Goal: Task Accomplishment & Management: Use online tool/utility

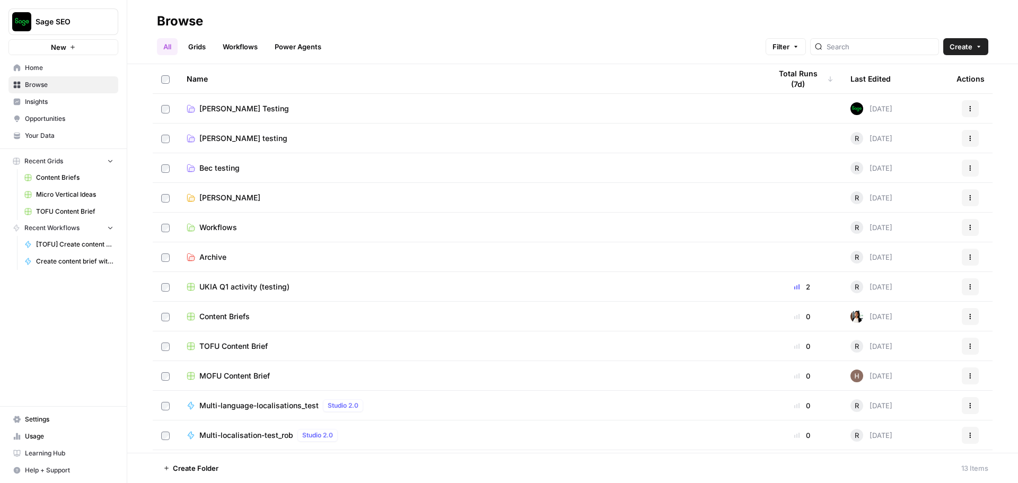
click at [43, 27] on button "Sage SEO" at bounding box center [63, 21] width 110 height 27
click at [56, 100] on span "September Cohort" at bounding box center [102, 96] width 140 height 11
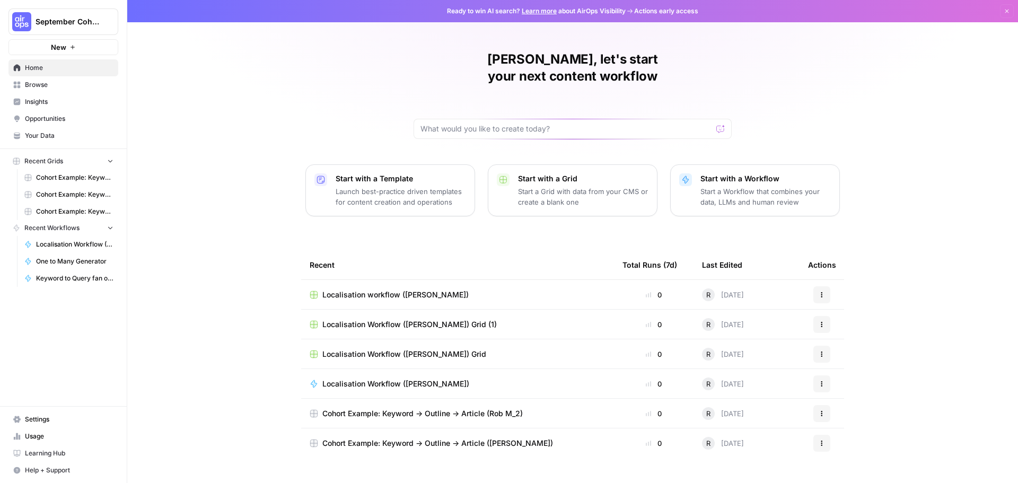
click at [71, 20] on span "September Cohort" at bounding box center [68, 21] width 64 height 11
click at [67, 83] on span "September Cohort" at bounding box center [97, 79] width 130 height 11
click at [383, 290] on span "Localisation workflow ([PERSON_NAME])" at bounding box center [395, 295] width 146 height 11
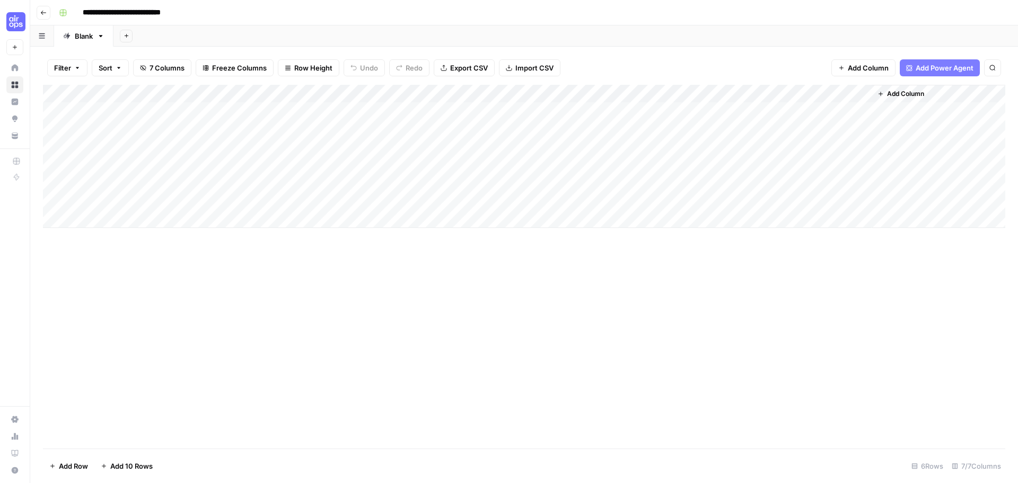
click at [754, 92] on div "Add Column" at bounding box center [524, 156] width 962 height 143
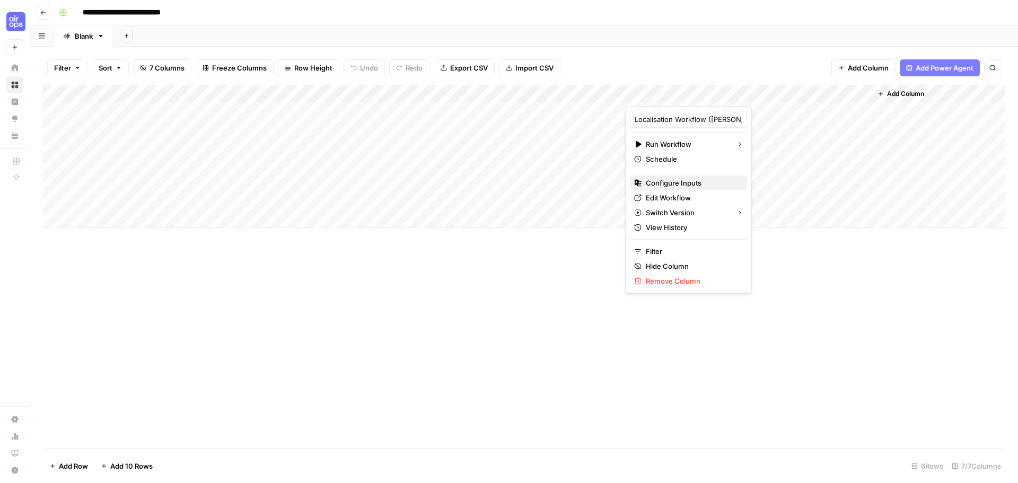
click at [693, 183] on span "Configure Inputs" at bounding box center [692, 183] width 93 height 11
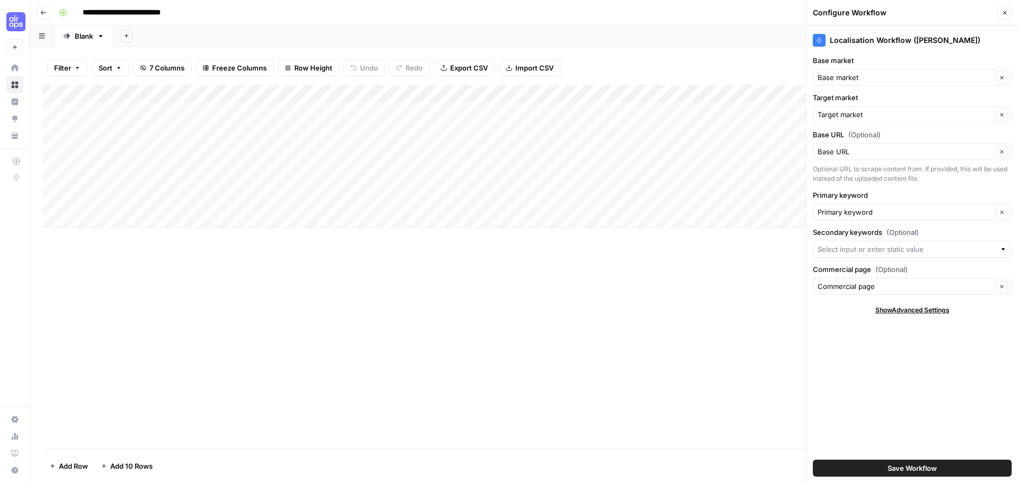
click at [750, 93] on div "Add Column" at bounding box center [524, 156] width 962 height 143
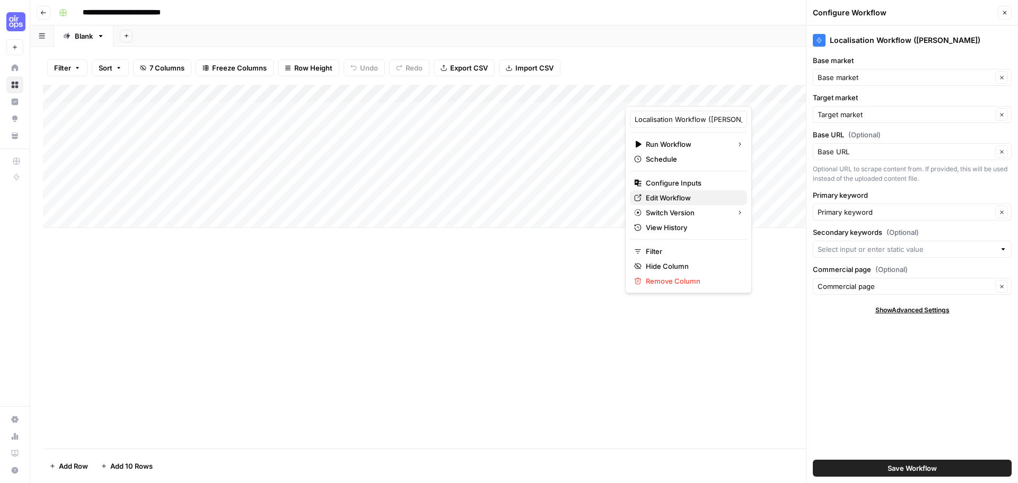
click at [683, 193] on span "Edit Workflow" at bounding box center [692, 197] width 93 height 11
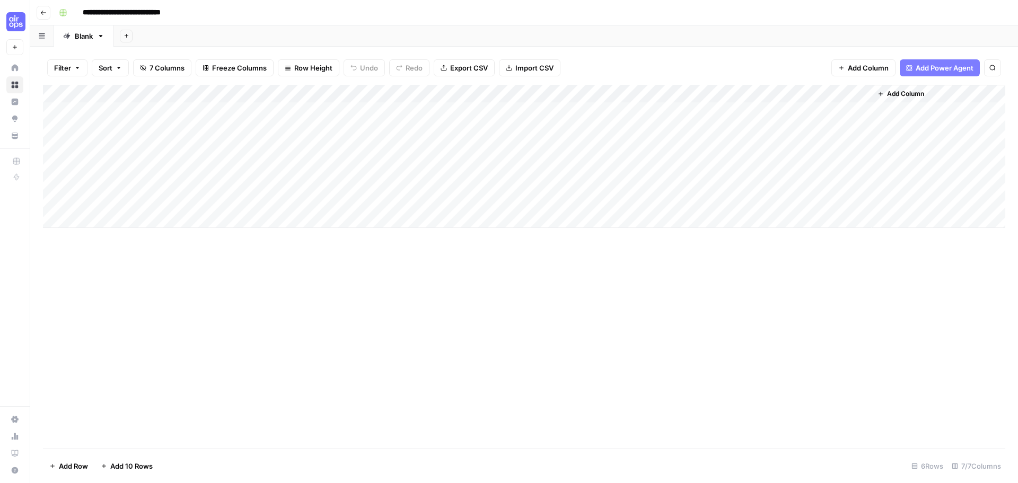
click at [41, 17] on button "Go back" at bounding box center [44, 13] width 14 height 14
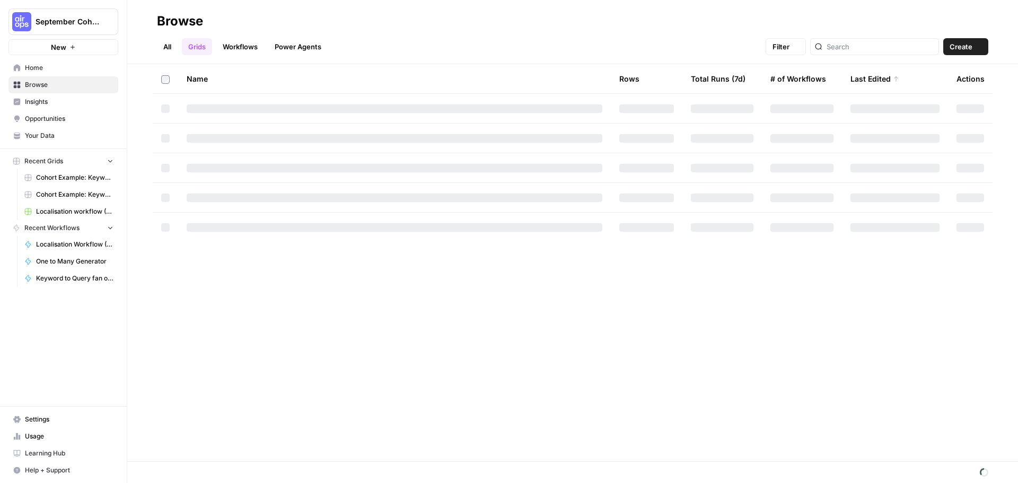
click at [36, 22] on span "September Cohort" at bounding box center [68, 21] width 64 height 11
click at [60, 97] on span "Sage SEO" at bounding box center [102, 96] width 140 height 11
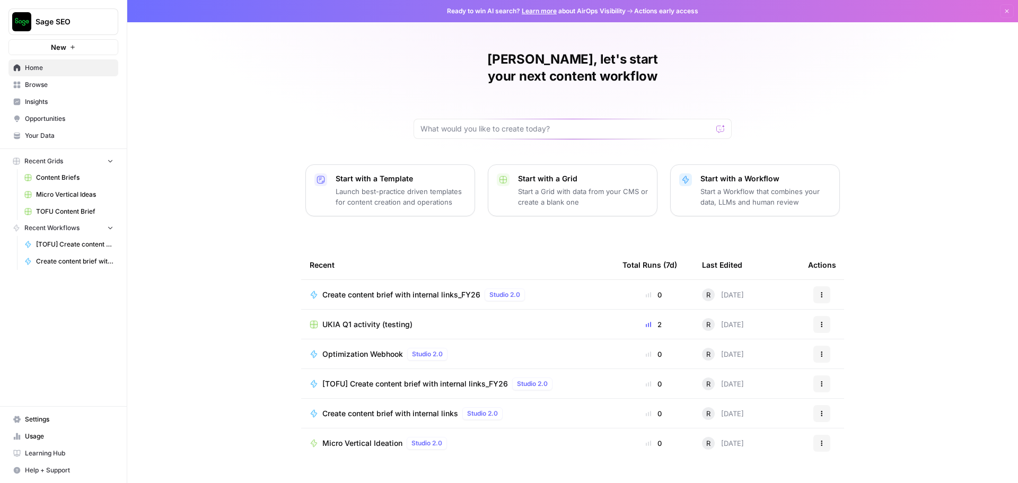
click at [369, 319] on span "UKIA Q1 activity (testing)" at bounding box center [367, 324] width 90 height 11
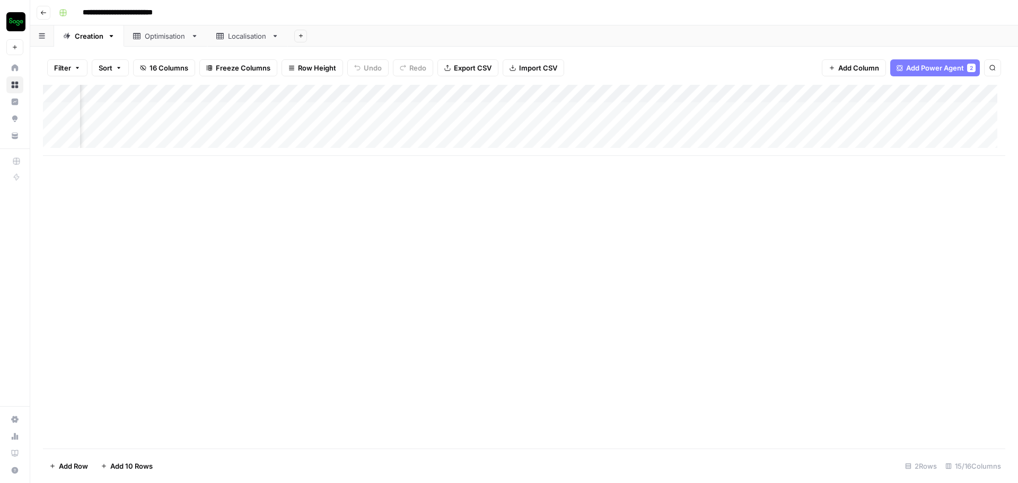
scroll to position [0, 1064]
click at [555, 129] on div "Add Column" at bounding box center [524, 120] width 962 height 71
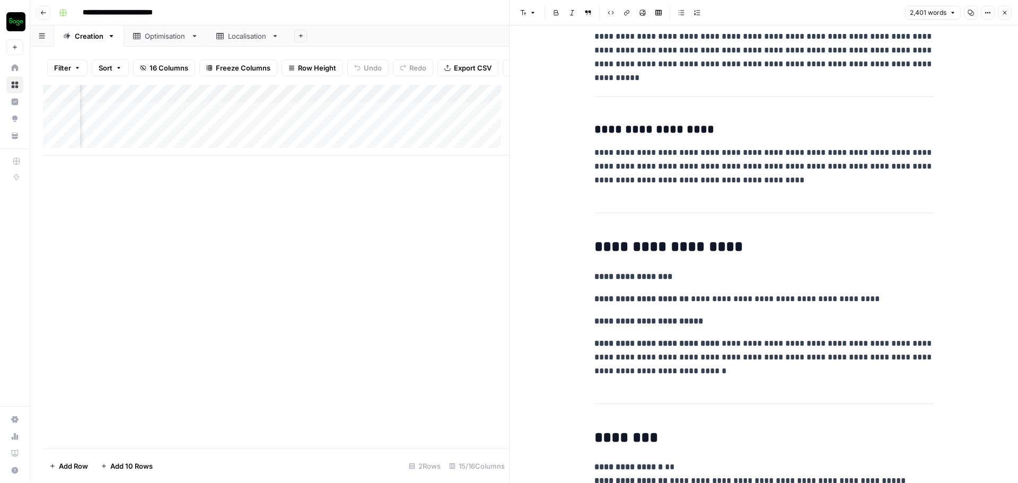
scroll to position [1591, 0]
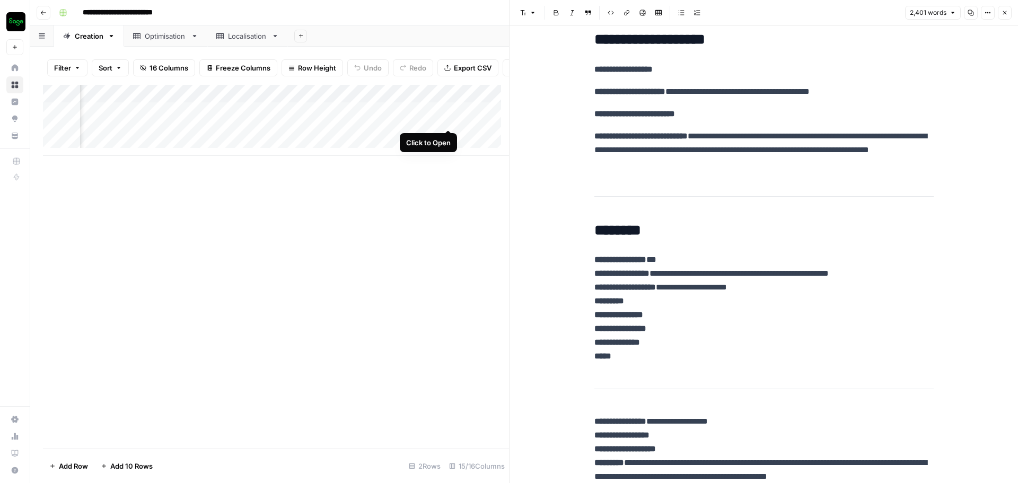
click at [450, 116] on div "Add Column" at bounding box center [276, 120] width 466 height 71
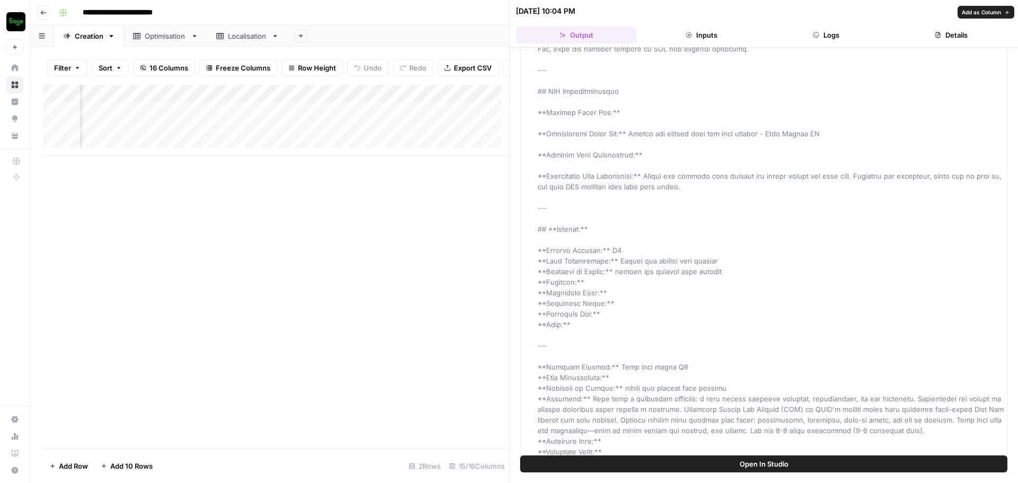
scroll to position [954, 0]
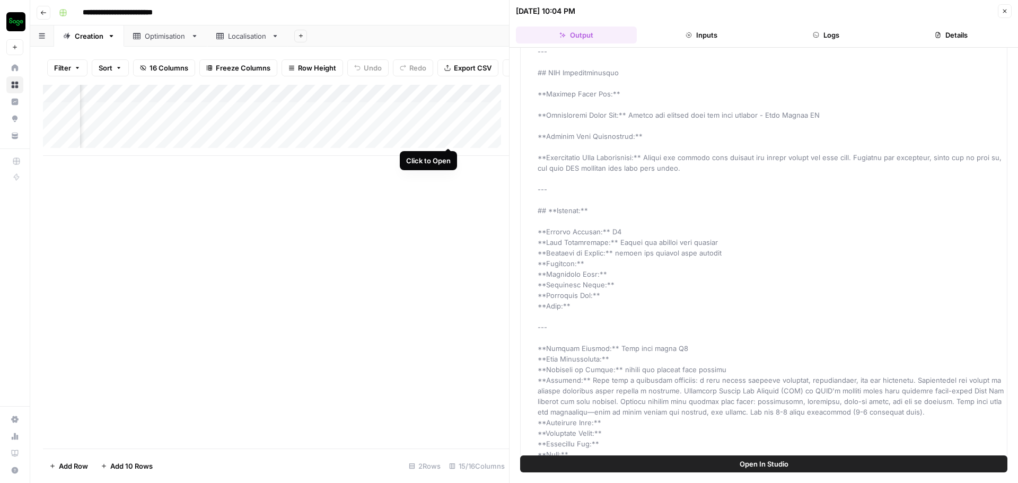
click at [448, 136] on div "Add Column" at bounding box center [276, 120] width 466 height 71
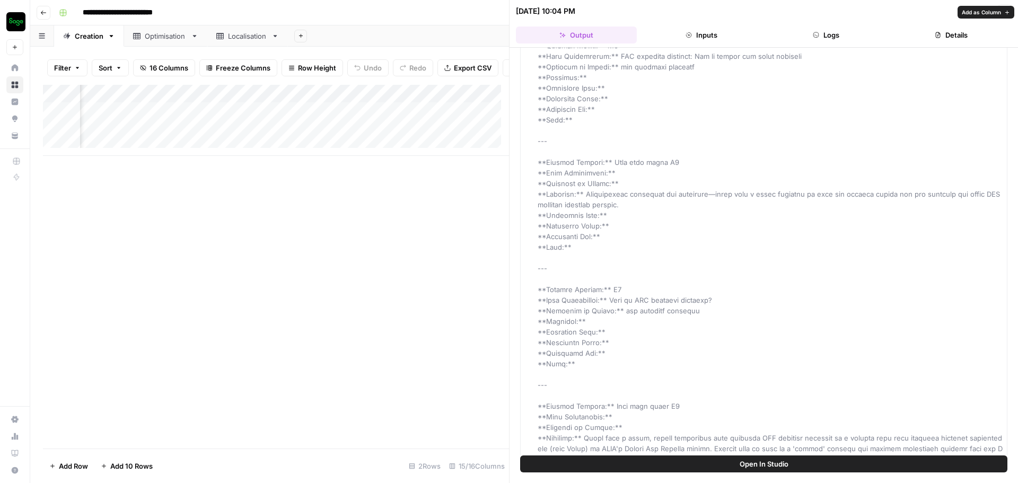
scroll to position [901, 0]
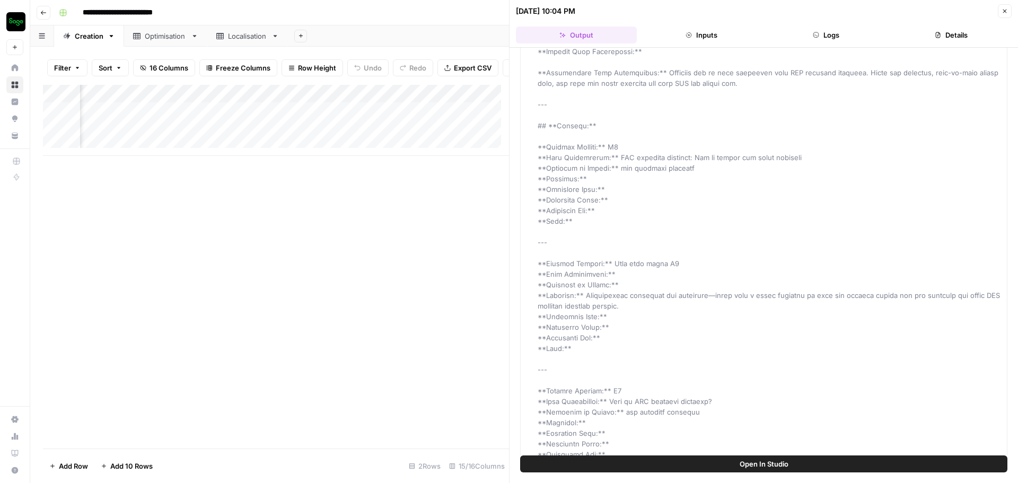
click at [1009, 17] on button "Close" at bounding box center [1005, 11] width 14 height 14
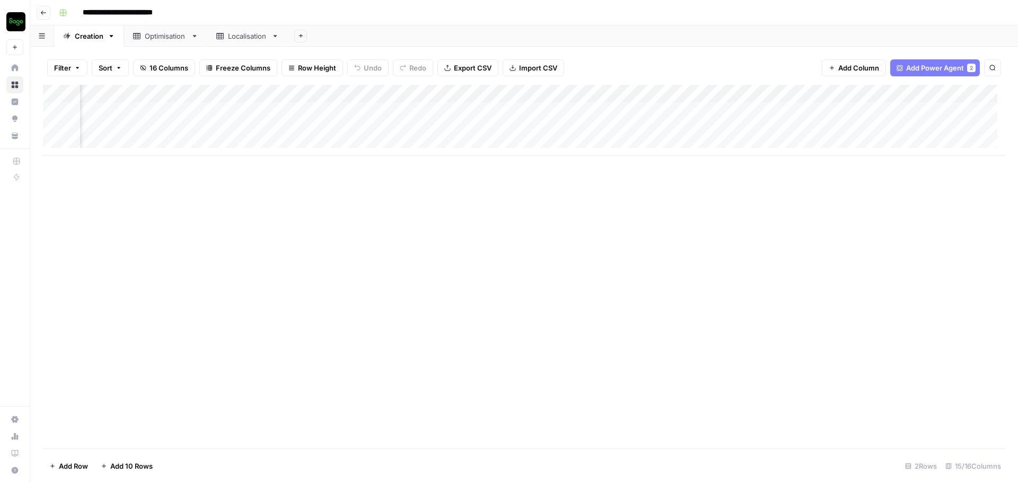
click at [734, 113] on div "Add Column" at bounding box center [524, 120] width 962 height 71
click at [924, 94] on div "Add Column" at bounding box center [524, 120] width 962 height 71
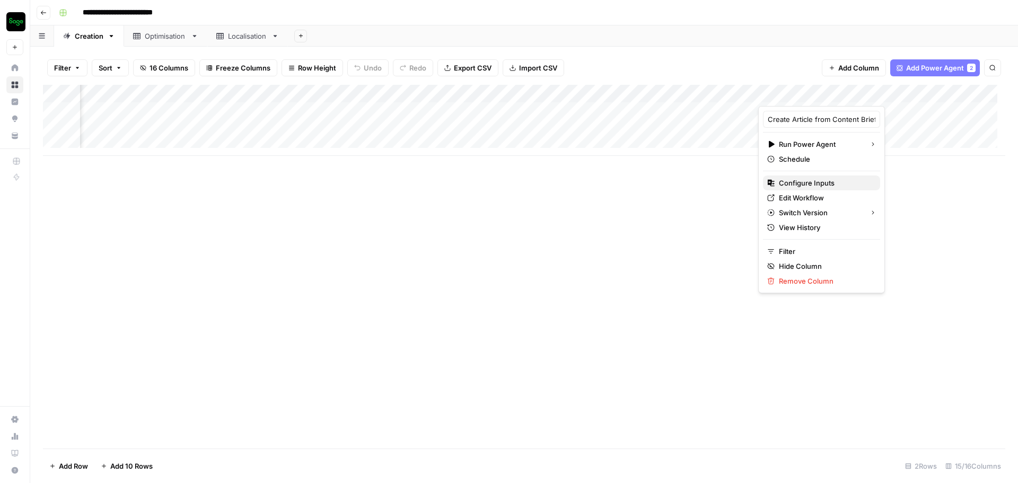
click at [812, 186] on span "Configure Inputs" at bounding box center [825, 183] width 93 height 11
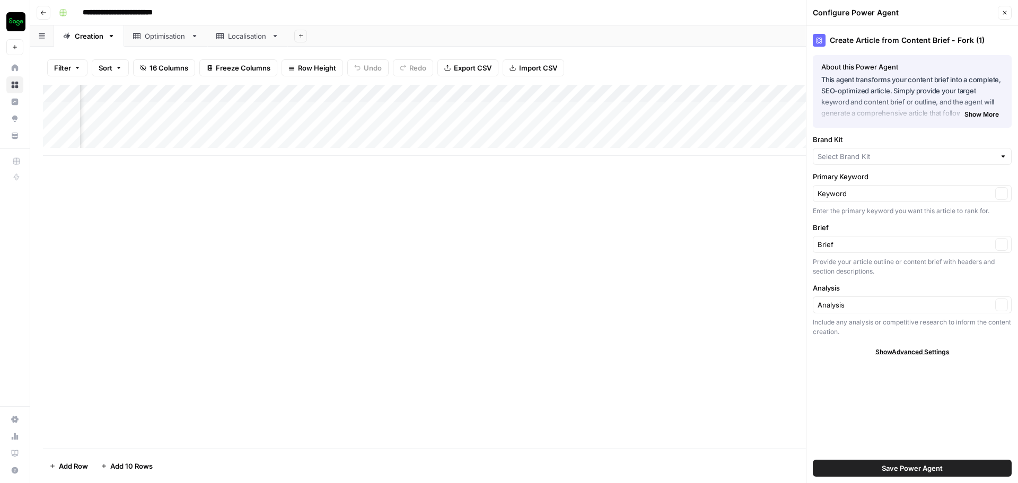
type input "Sage - GB"
click at [1001, 16] on button "Close" at bounding box center [1005, 13] width 14 height 14
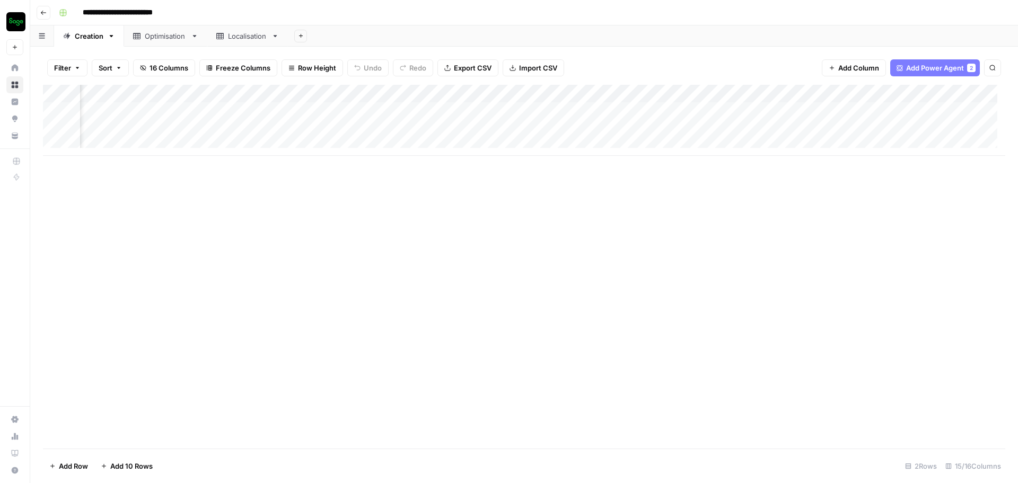
click at [923, 94] on div "Add Column" at bounding box center [524, 120] width 962 height 71
click at [436, 111] on div "Add Column" at bounding box center [524, 120] width 962 height 71
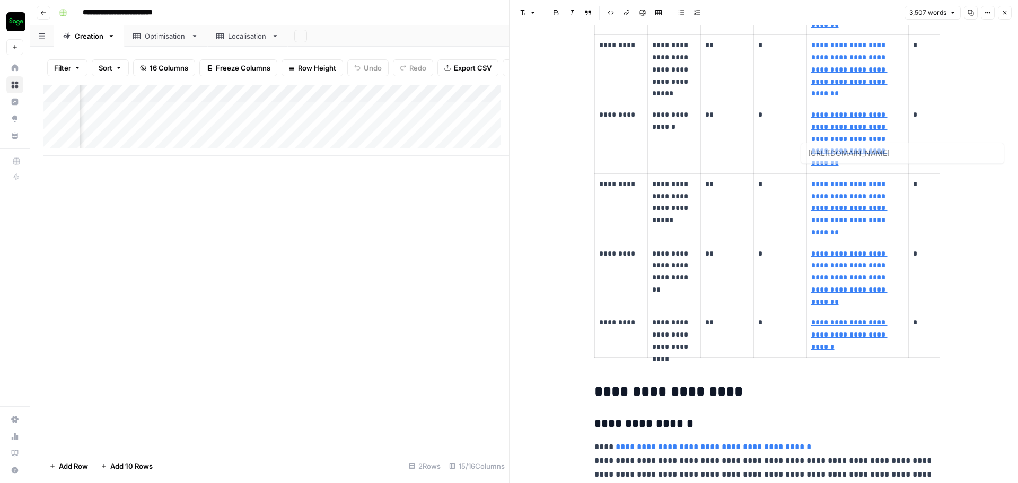
type input "[URL][DOMAIN_NAME]"
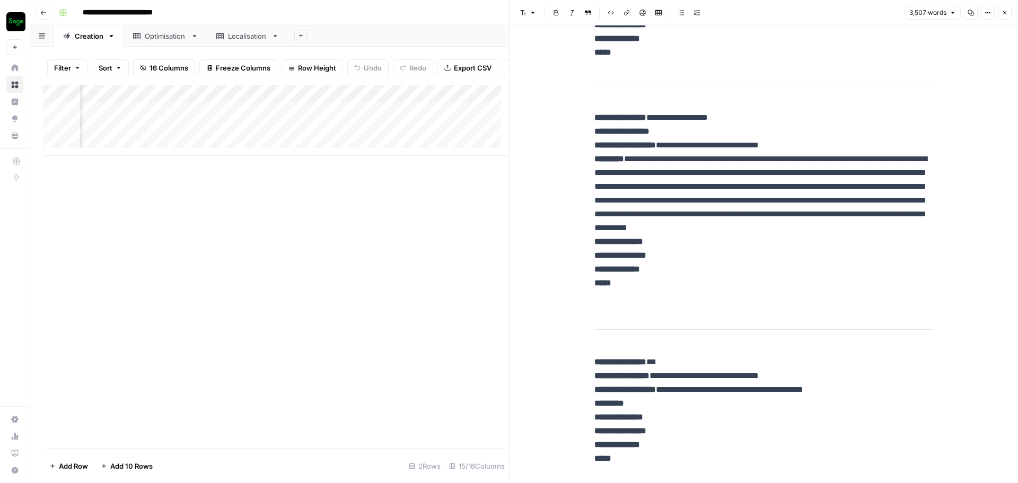
scroll to position [2386, 0]
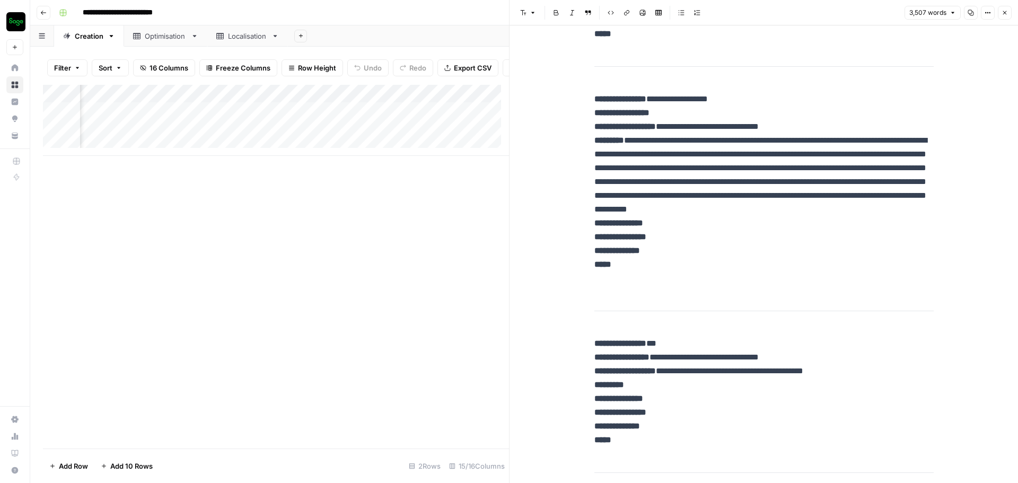
click at [1001, 14] on button "Close" at bounding box center [1005, 13] width 14 height 14
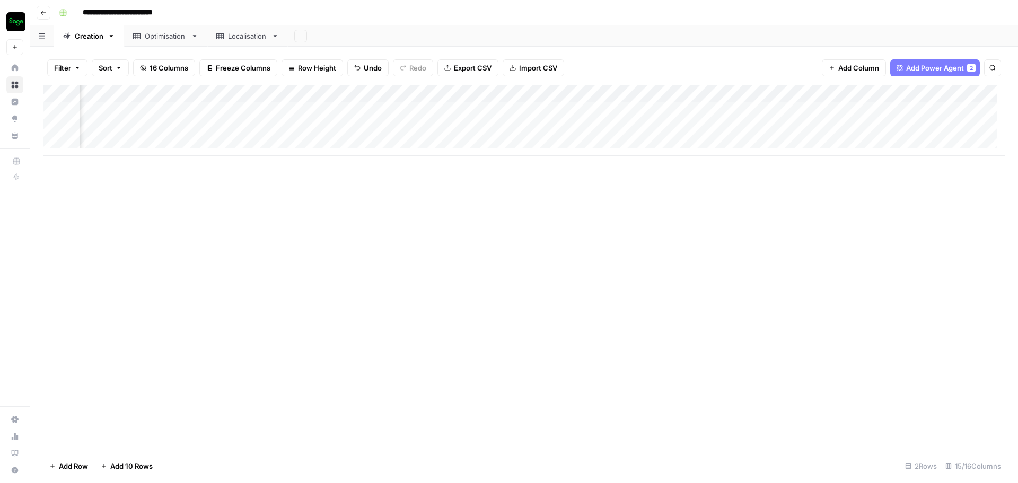
scroll to position [0, 881]
click at [737, 127] on div "Add Column" at bounding box center [524, 120] width 962 height 71
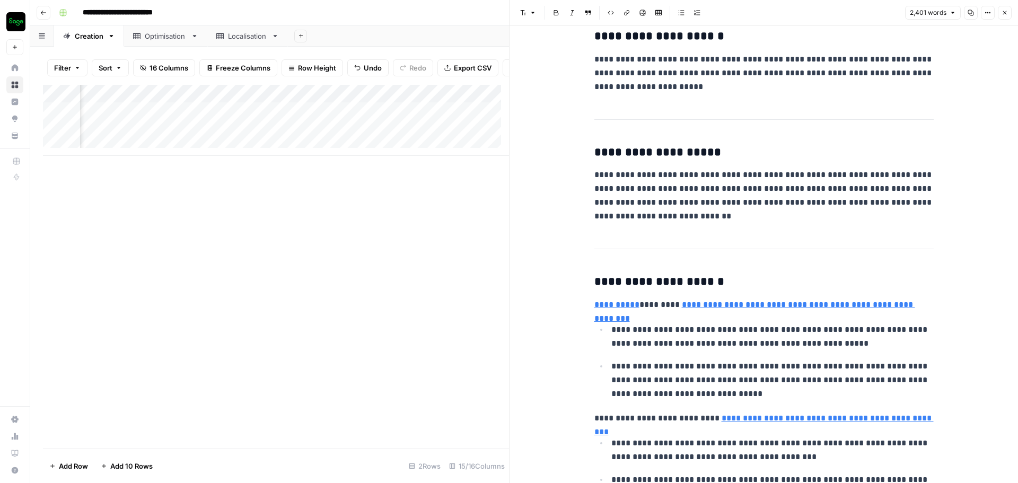
scroll to position [901, 0]
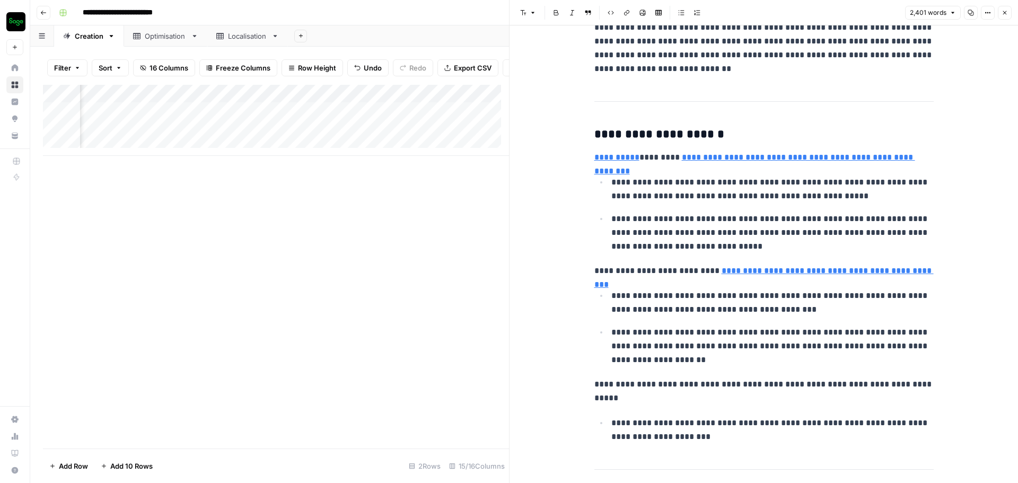
click at [392, 283] on div "Add Column" at bounding box center [276, 267] width 466 height 364
click at [391, 144] on div "Add Column" at bounding box center [276, 120] width 466 height 71
click at [1003, 16] on button "Close" at bounding box center [1005, 13] width 14 height 14
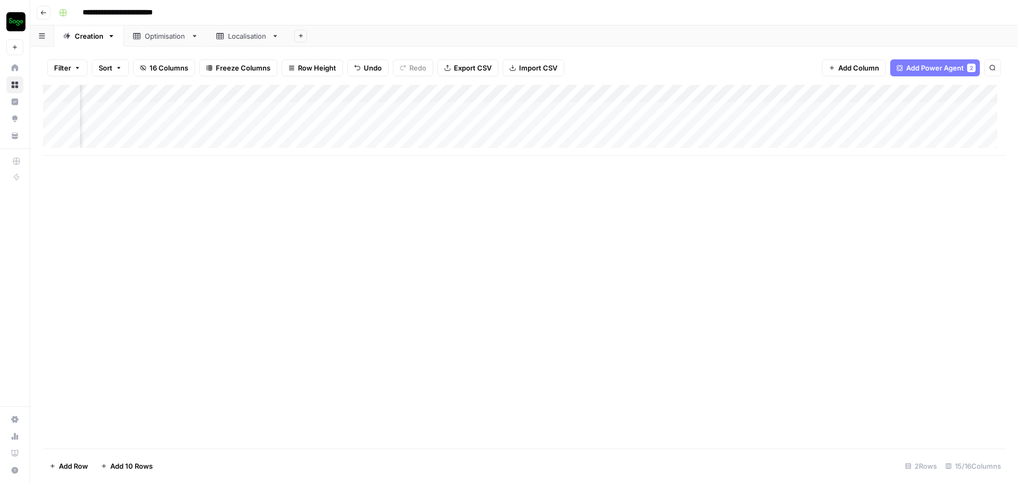
click at [401, 126] on div "Add Column" at bounding box center [524, 120] width 962 height 71
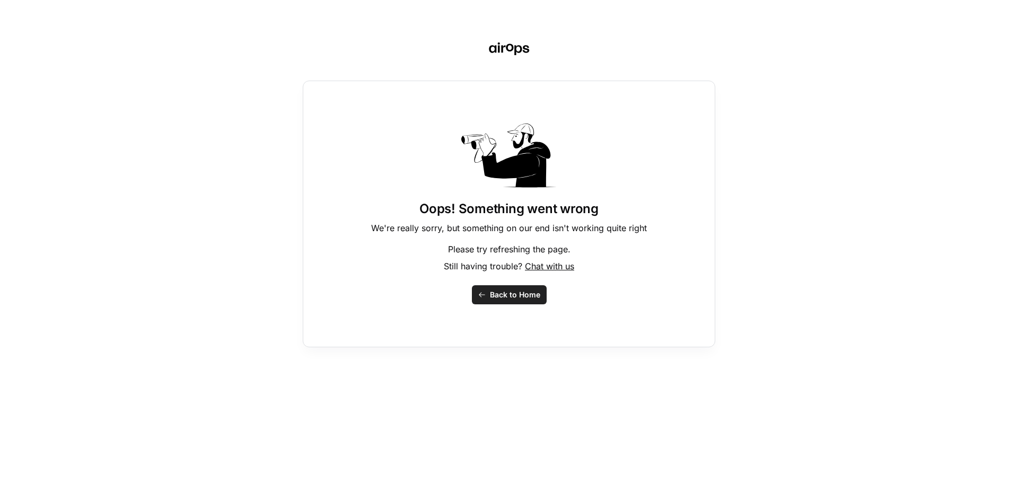
click at [494, 300] on span "Back to Home" at bounding box center [515, 295] width 50 height 11
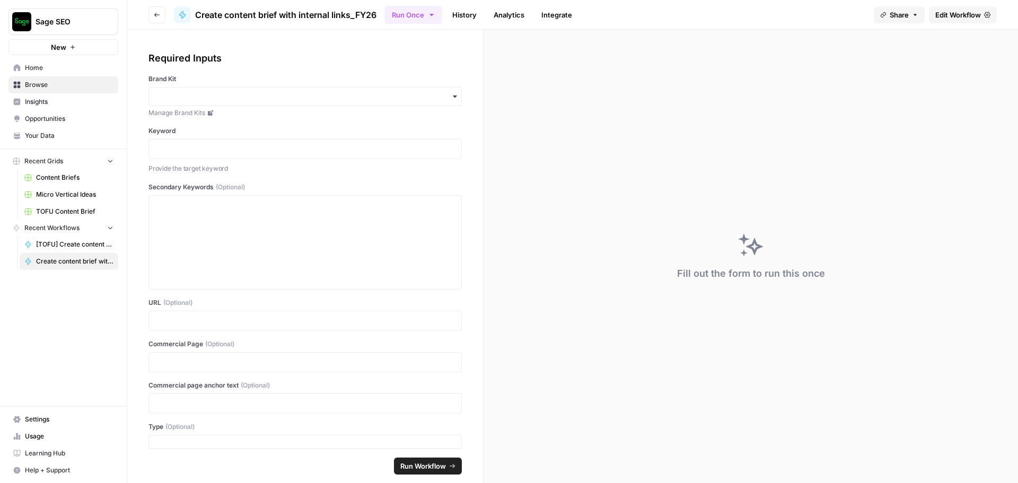
click at [956, 21] on link "Edit Workflow" at bounding box center [963, 14] width 68 height 17
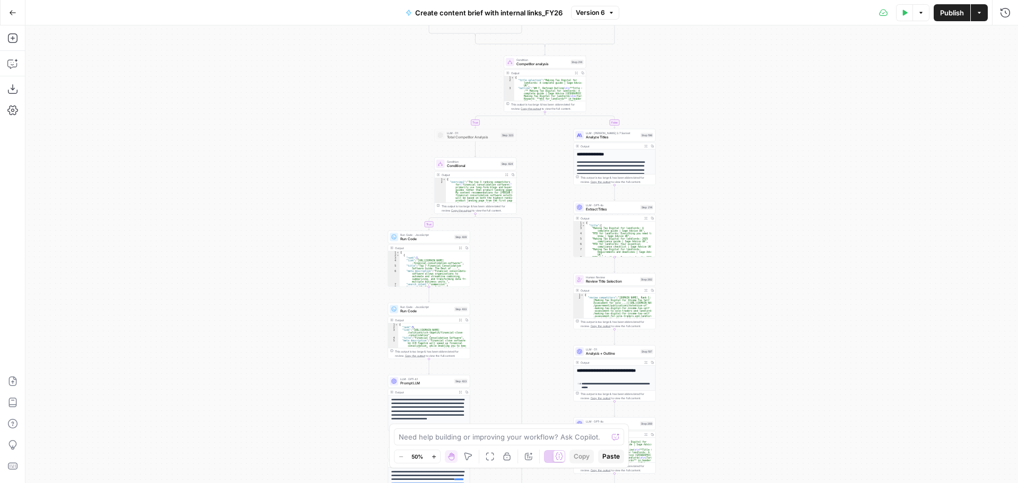
click at [645, 290] on icon "button" at bounding box center [645, 290] width 3 height 3
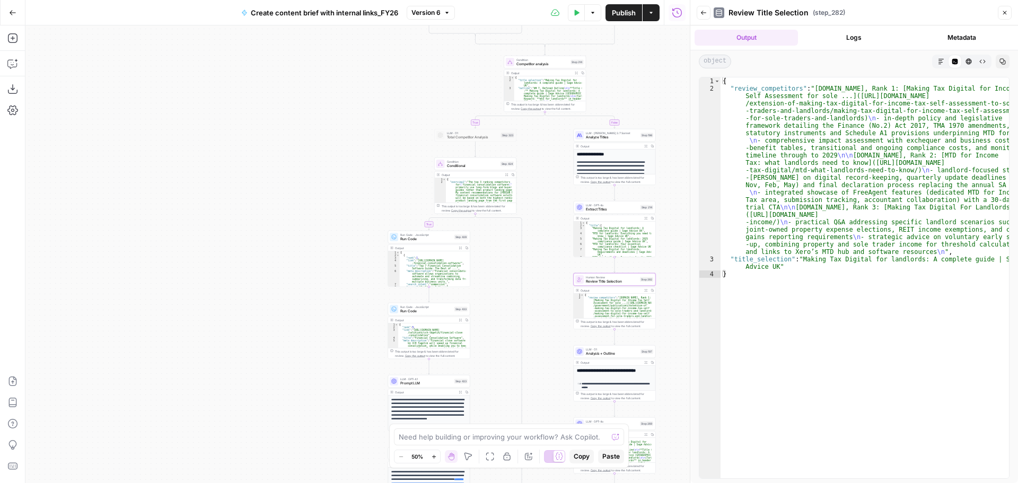
click at [646, 362] on icon "button" at bounding box center [645, 362] width 3 height 3
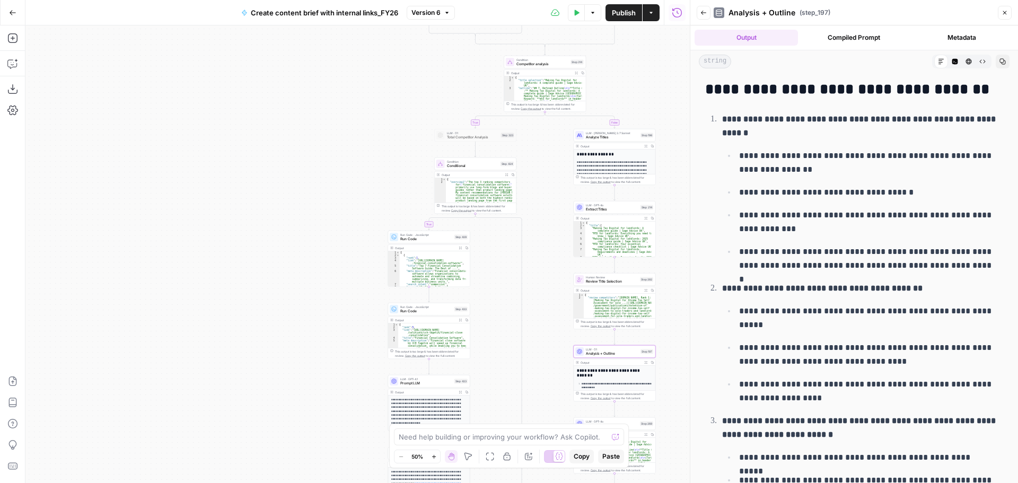
click at [848, 160] on p "**********" at bounding box center [867, 163] width 256 height 28
click at [895, 128] on p "**********" at bounding box center [862, 126] width 281 height 28
click at [843, 172] on p "**********" at bounding box center [867, 163] width 256 height 28
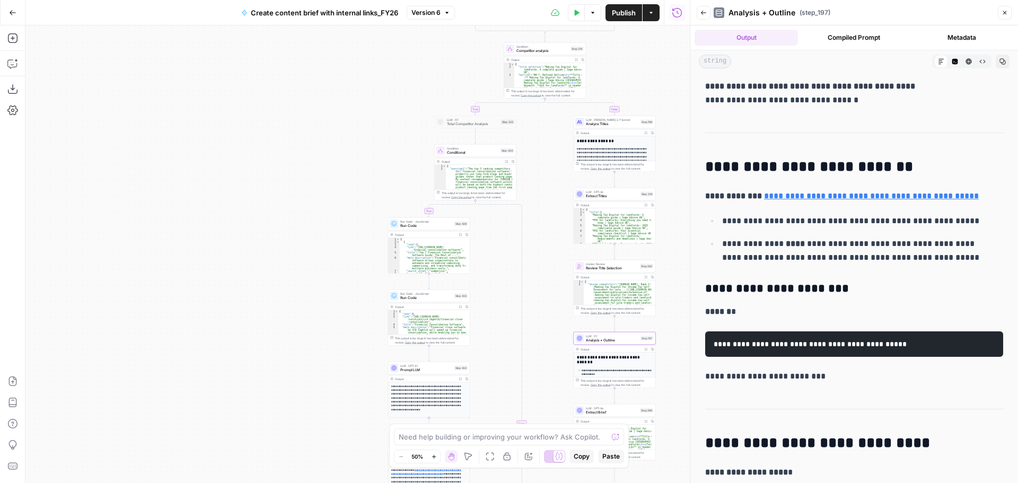
scroll to position [15931, 0]
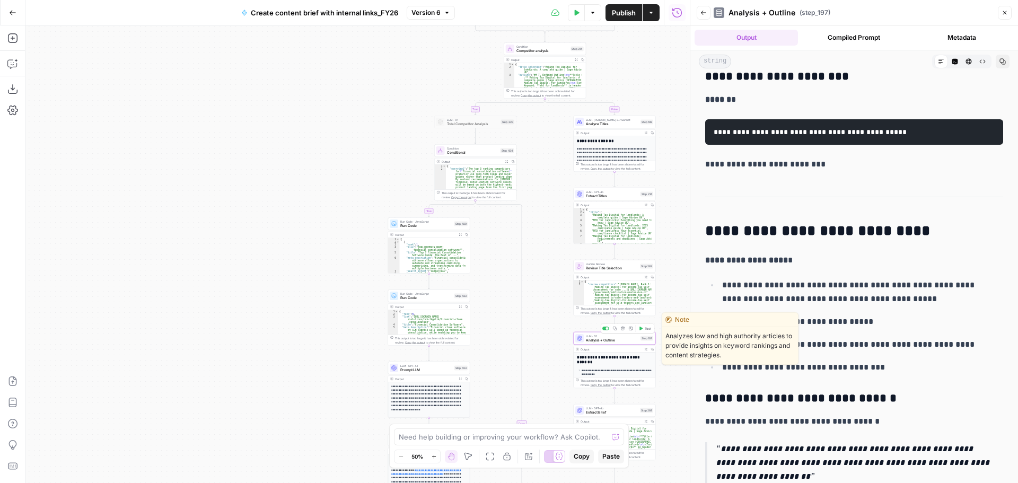
click at [608, 339] on span "Analysis + Outline" at bounding box center [612, 340] width 52 height 5
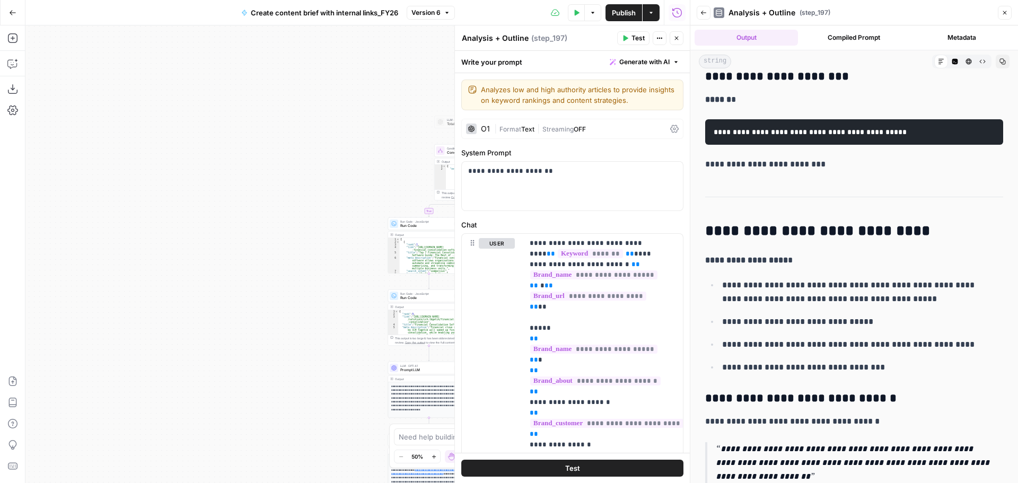
click at [1005, 15] on icon "button" at bounding box center [1005, 13] width 6 height 6
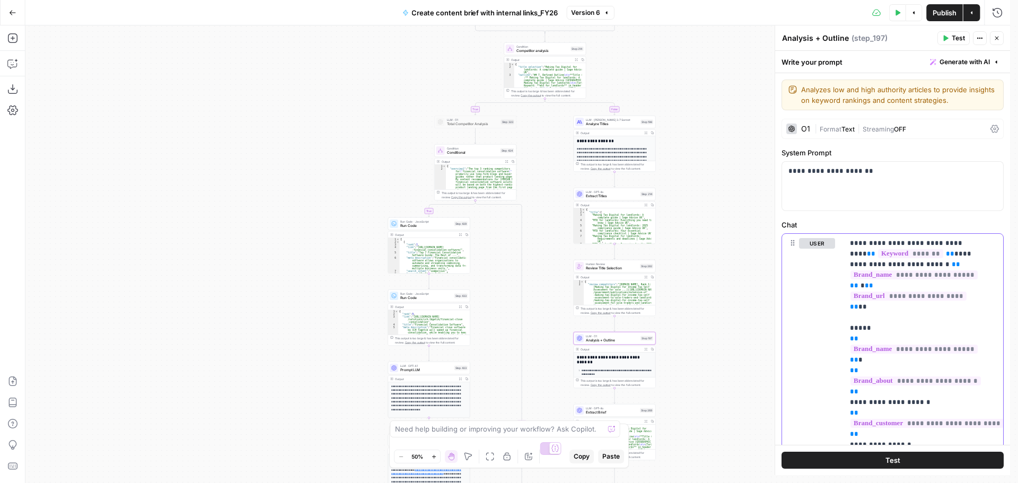
click at [852, 266] on div "**********" at bounding box center [924, 450] width 160 height 432
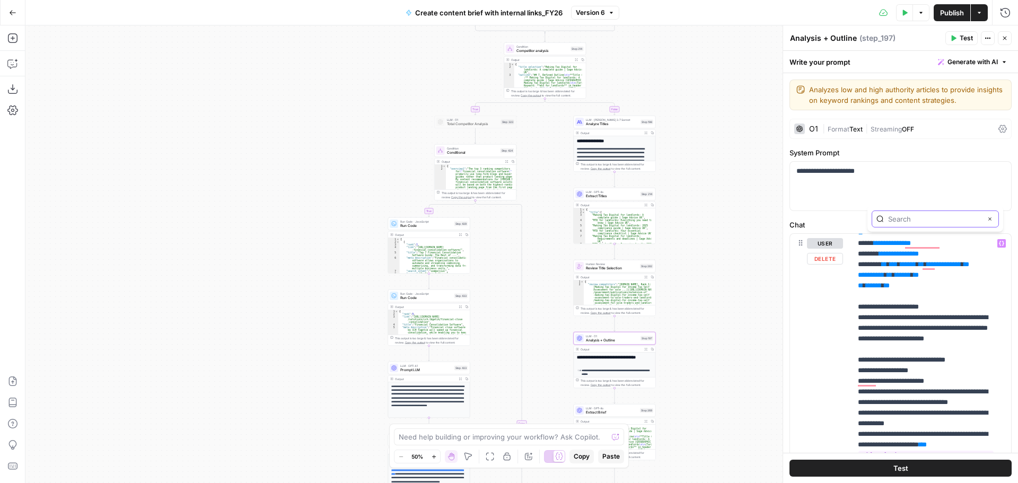
scroll to position [0, 0]
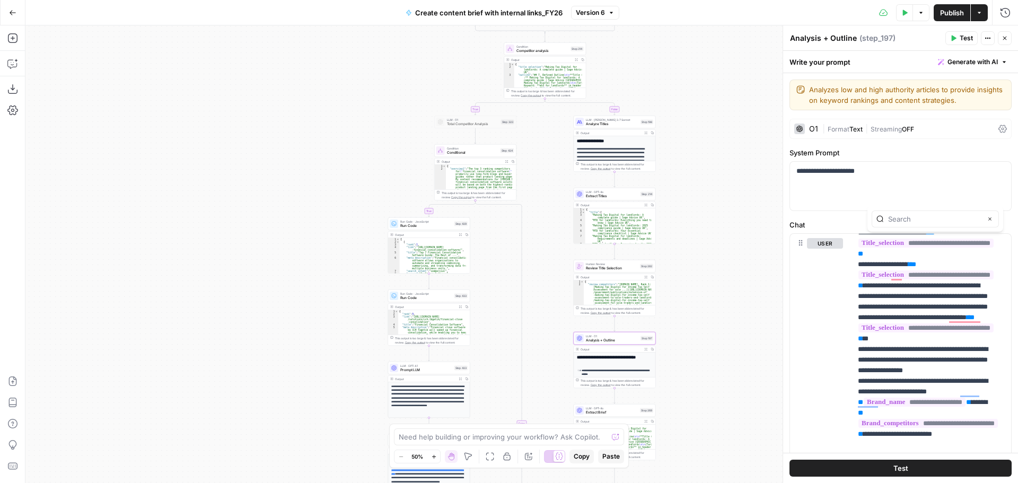
click at [645, 348] on icon "button" at bounding box center [645, 349] width 3 height 3
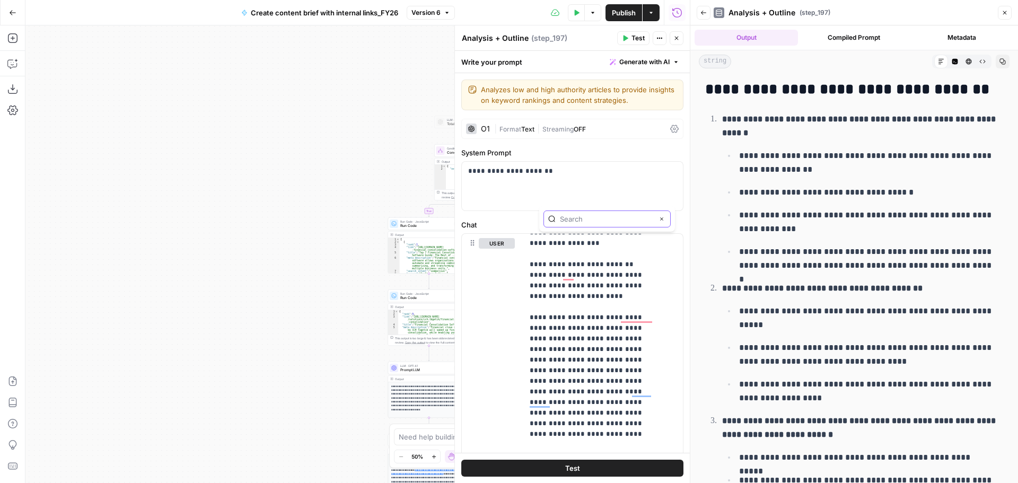
click at [601, 216] on input "text" at bounding box center [606, 219] width 93 height 11
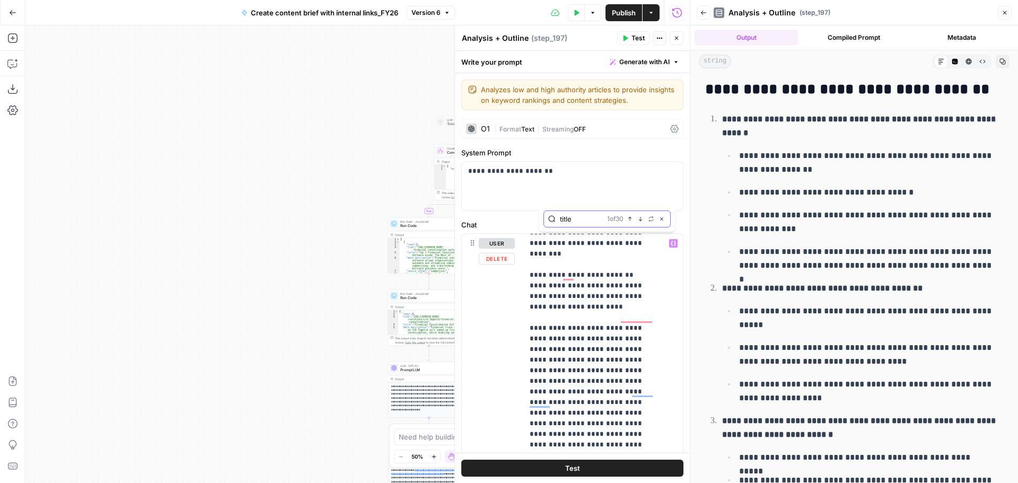
type input "title"
click at [640, 218] on icon "button" at bounding box center [640, 218] width 5 height 5
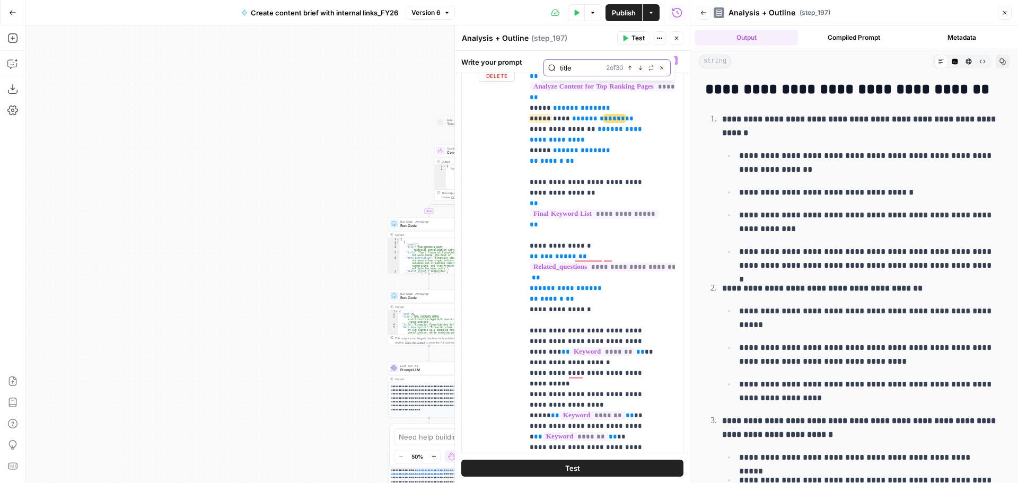
click at [640, 66] on icon "button" at bounding box center [640, 67] width 5 height 5
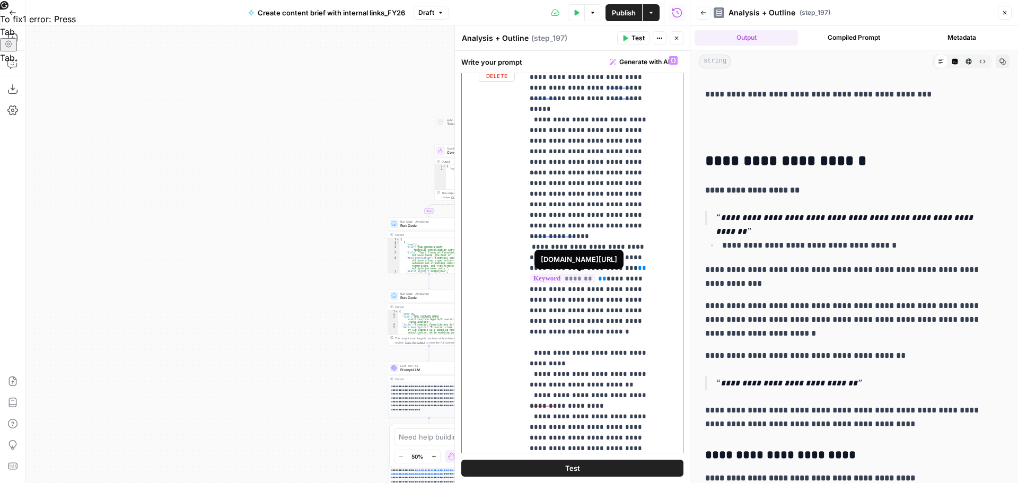
scroll to position [6573, 0]
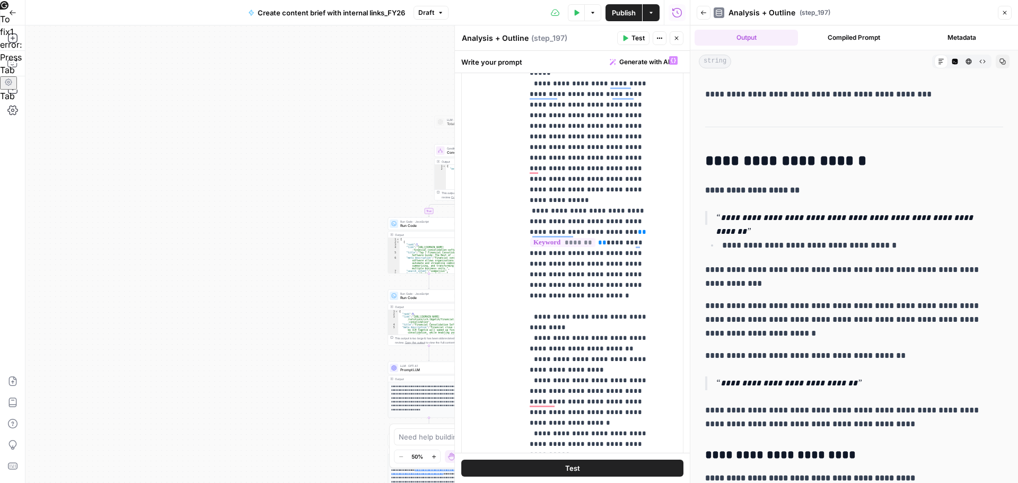
click at [608, 470] on button "Test" at bounding box center [572, 468] width 222 height 17
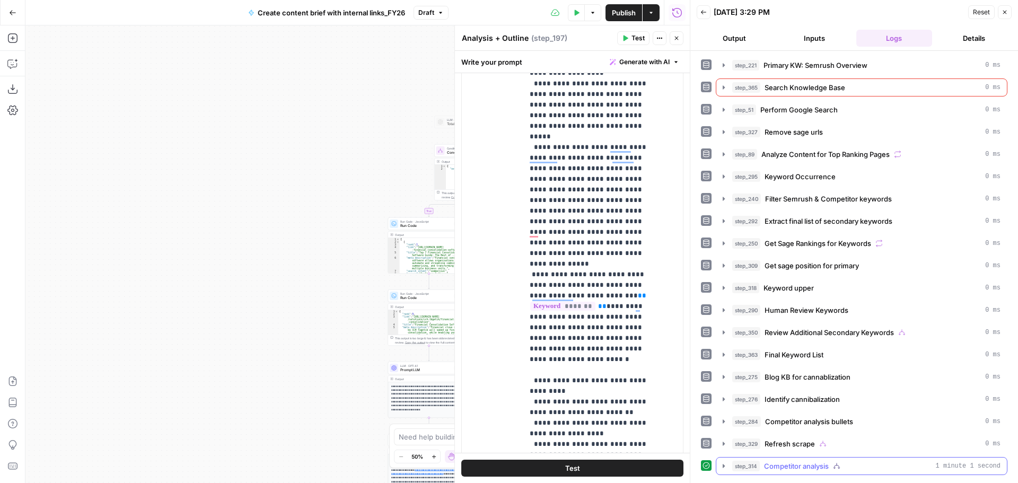
drag, startPoint x: 724, startPoint y: 467, endPoint x: 800, endPoint y: 336, distance: 150.6
click at [724, 467] on icon "button" at bounding box center [724, 466] width 2 height 4
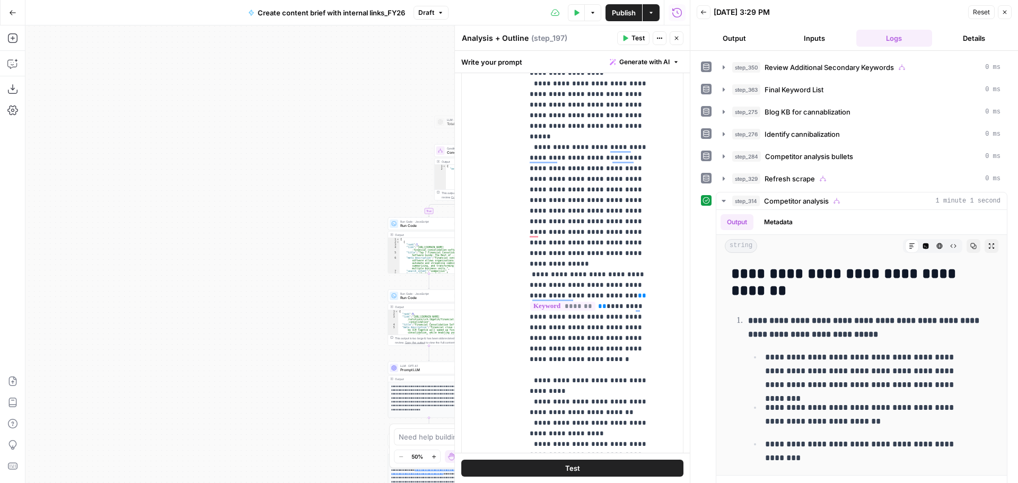
click at [674, 40] on icon "button" at bounding box center [676, 38] width 6 height 6
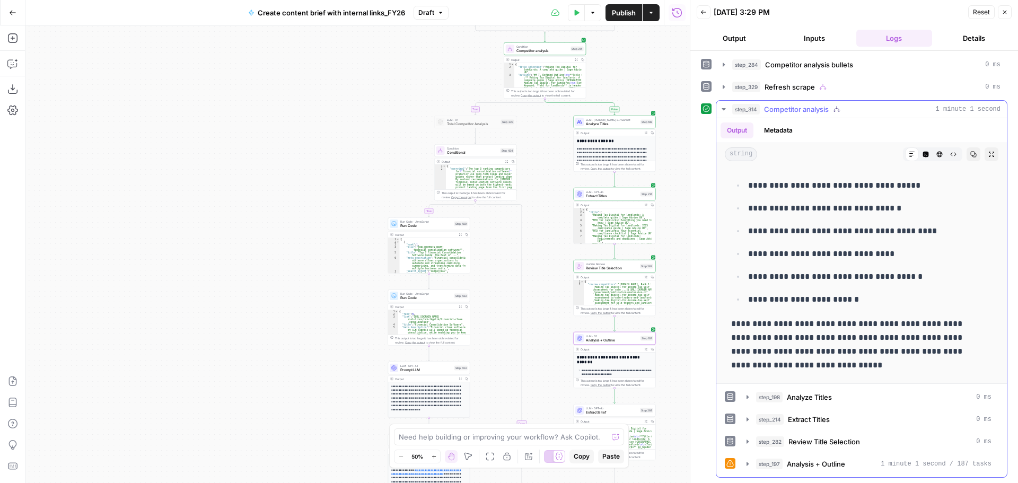
scroll to position [11741, 0]
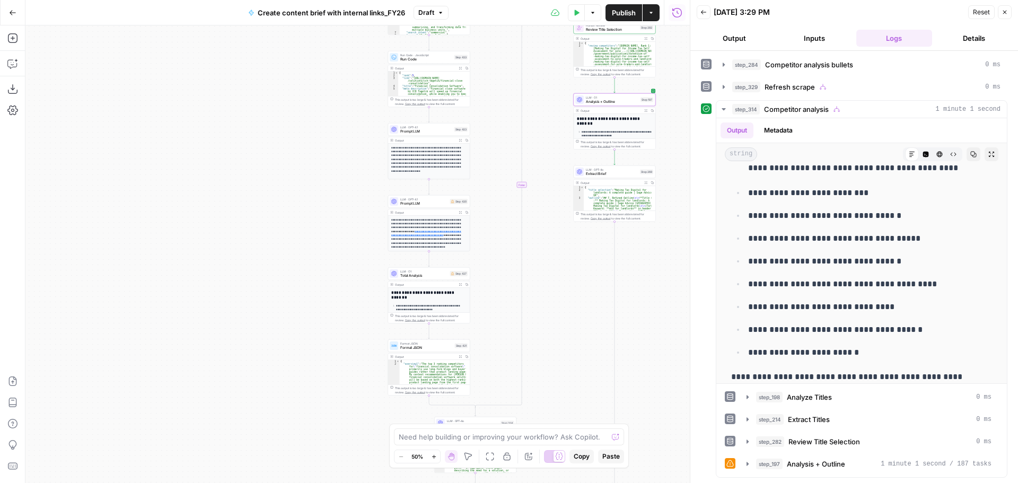
click at [610, 176] on span "Extract Brief" at bounding box center [612, 173] width 52 height 5
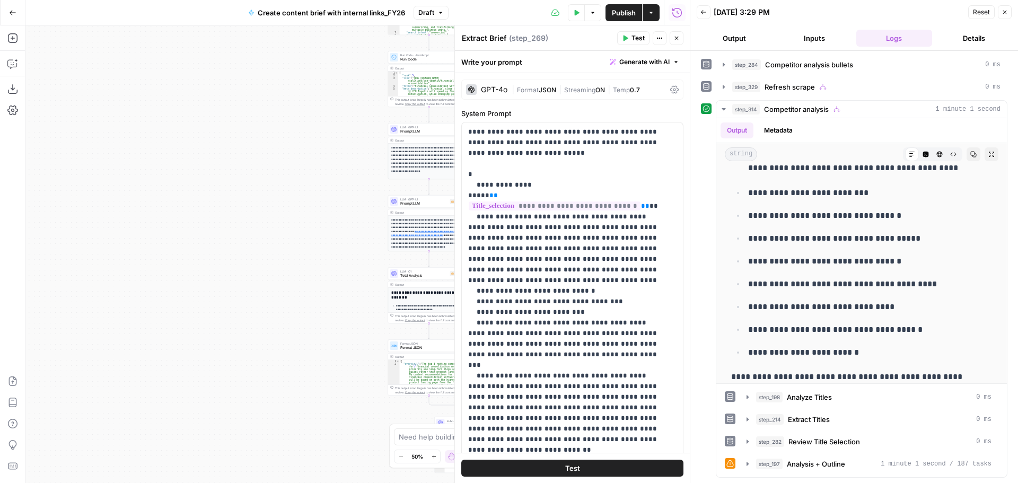
click at [679, 40] on icon "button" at bounding box center [676, 38] width 6 height 6
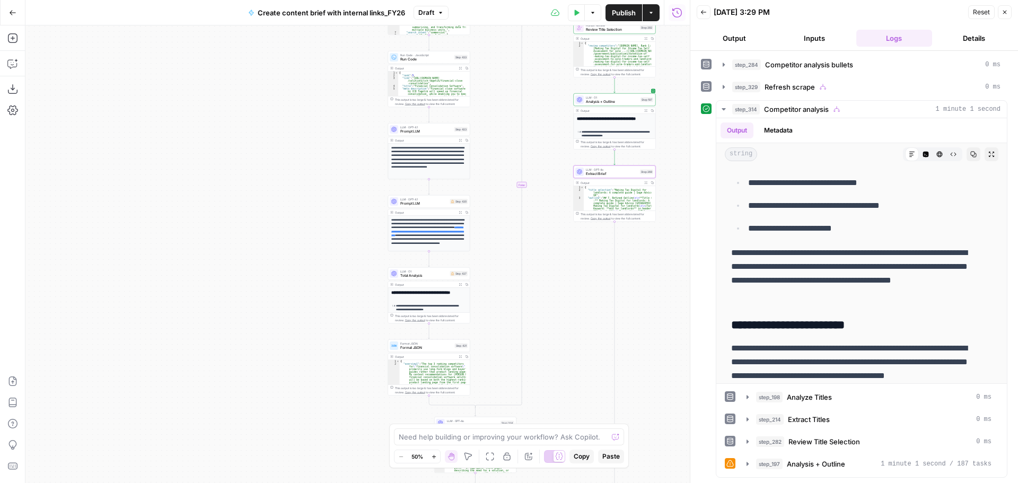
click at [645, 183] on icon "button" at bounding box center [645, 182] width 3 height 3
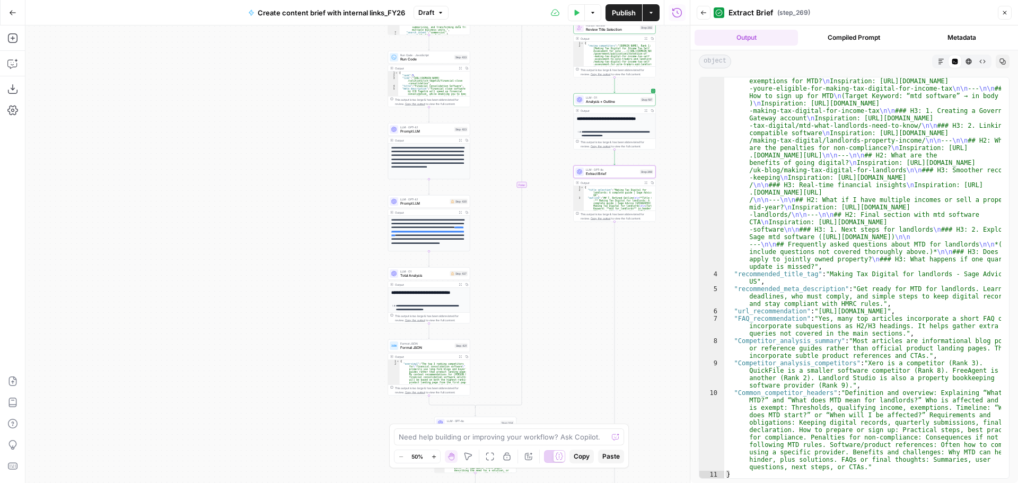
scroll to position [282, 0]
click at [645, 163] on span "Test" at bounding box center [648, 162] width 6 height 5
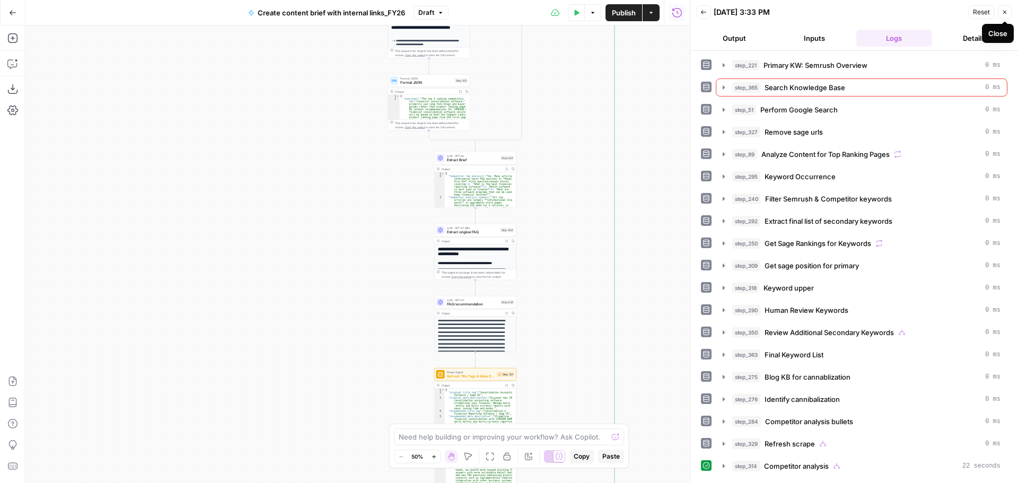
click at [1007, 17] on button "Close" at bounding box center [1005, 12] width 14 height 14
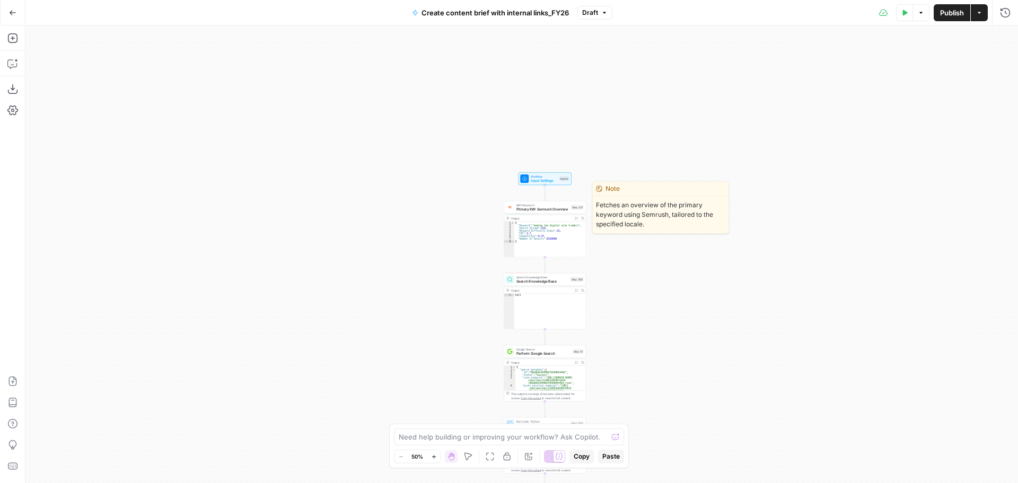
click at [539, 208] on span "Primary KW: Semrush Overview" at bounding box center [542, 209] width 52 height 5
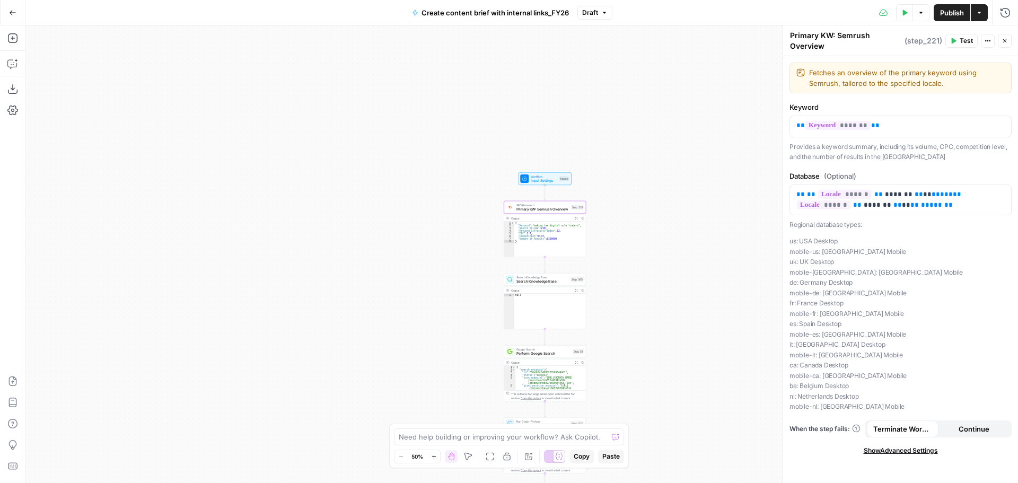
click at [450, 443] on div "Need help building or improving your workflow? Ask Copilot." at bounding box center [509, 436] width 230 height 17
type textarea "Can you update the step 221"
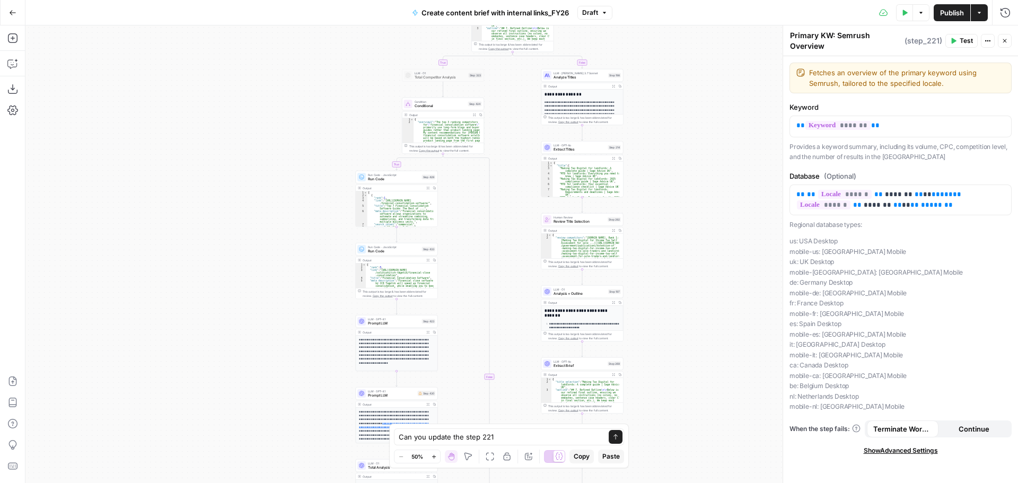
click at [683, 232] on div "true false true true false true true true false true false true false true fals…" at bounding box center [521, 254] width 993 height 458
click at [432, 459] on icon "button" at bounding box center [434, 457] width 6 height 6
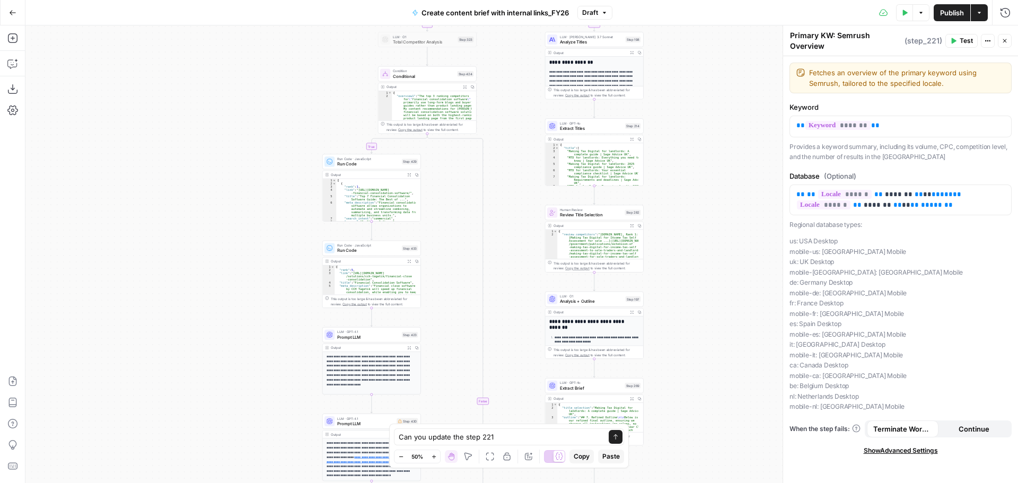
click at [433, 458] on icon "button" at bounding box center [434, 457] width 6 height 6
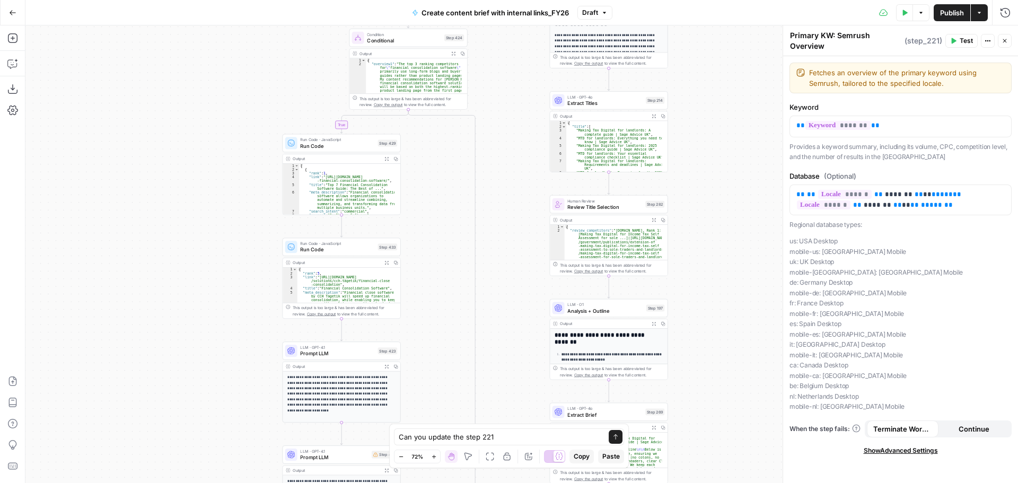
click at [433, 458] on icon "button" at bounding box center [434, 457] width 6 height 6
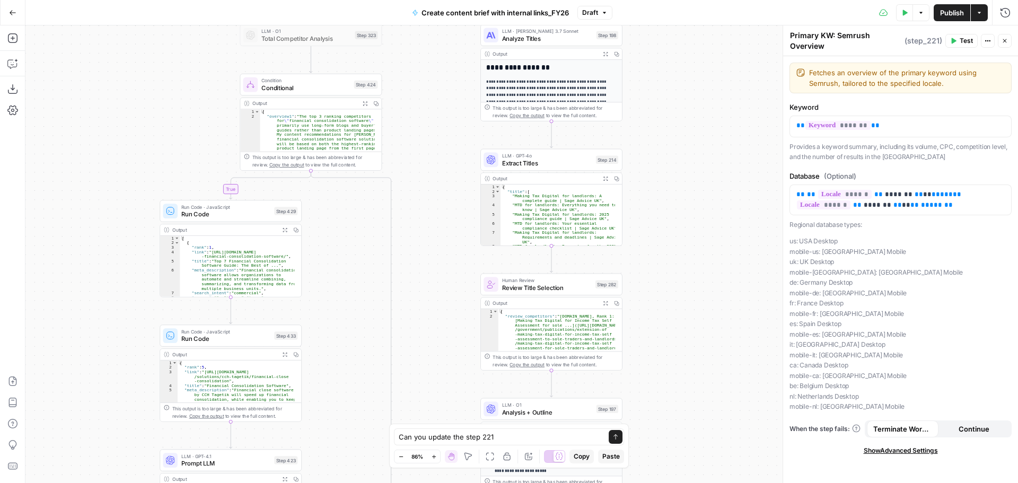
drag, startPoint x: 747, startPoint y: 168, endPoint x: 670, endPoint y: 258, distance: 118.9
click at [670, 258] on div "true false true true false true true true false true false true false true fals…" at bounding box center [521, 254] width 993 height 458
drag, startPoint x: 688, startPoint y: 206, endPoint x: 700, endPoint y: 286, distance: 80.4
click at [697, 297] on div "true false true true false true true true false true false true false true fals…" at bounding box center [521, 254] width 993 height 458
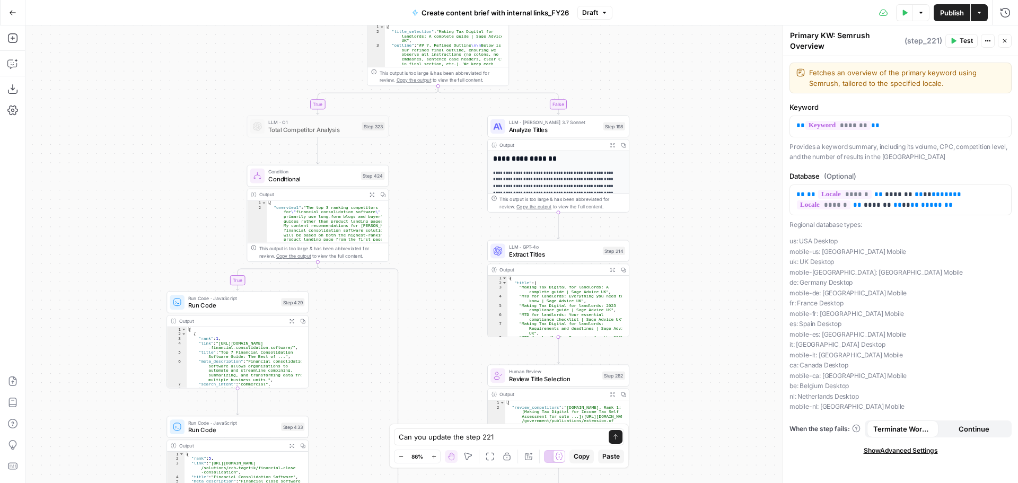
drag, startPoint x: 708, startPoint y: 312, endPoint x: 708, endPoint y: 286, distance: 26.5
click at [714, 151] on div "true false true true false true true true false true false true false true fals…" at bounding box center [521, 254] width 993 height 458
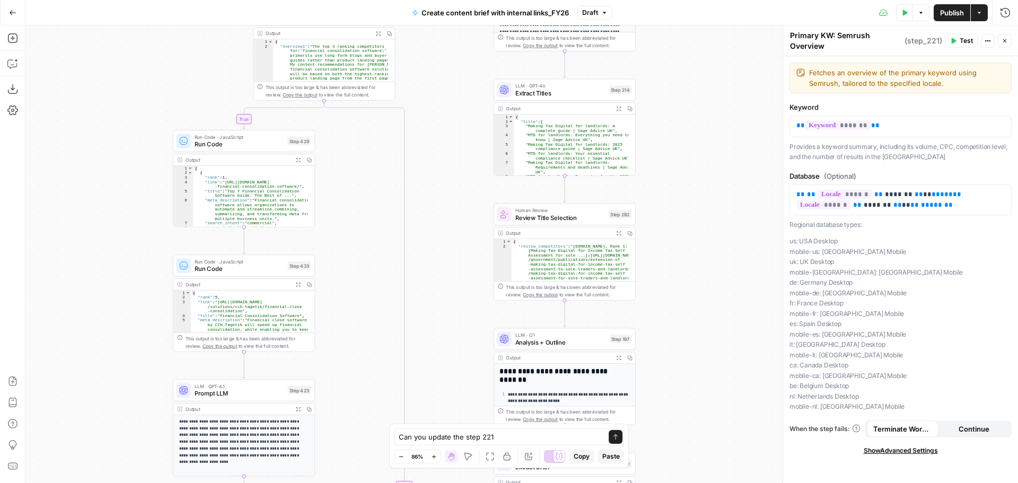
click at [618, 358] on icon "button" at bounding box center [618, 357] width 5 height 5
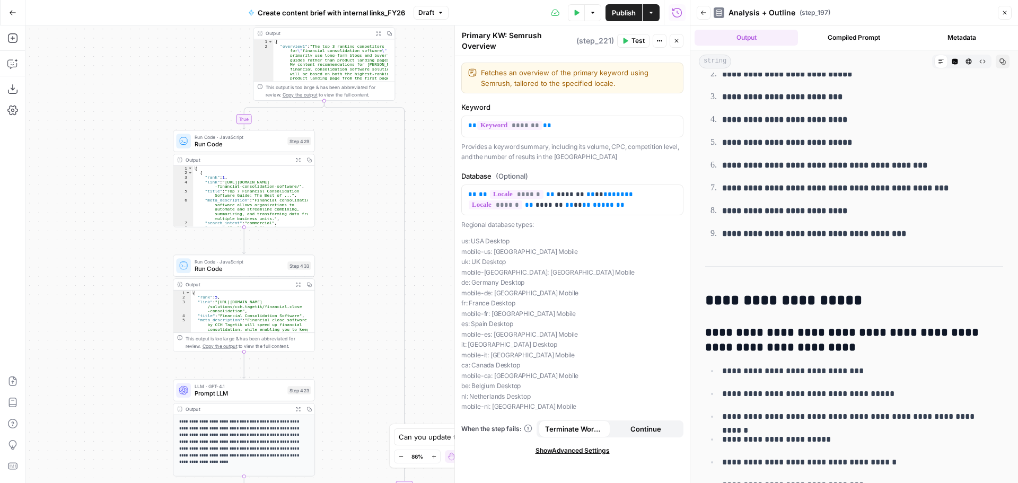
scroll to position [3500, 0]
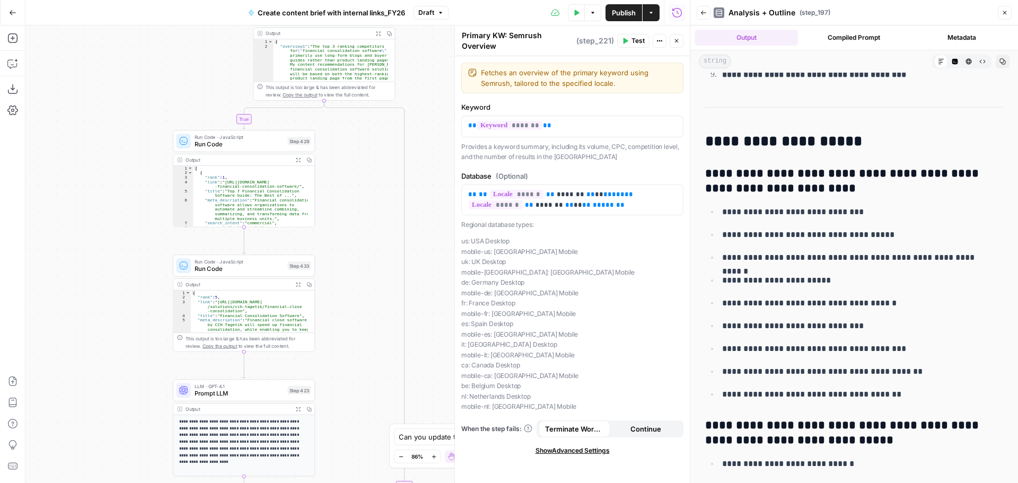
click at [1006, 13] on icon "button" at bounding box center [1005, 13] width 6 height 6
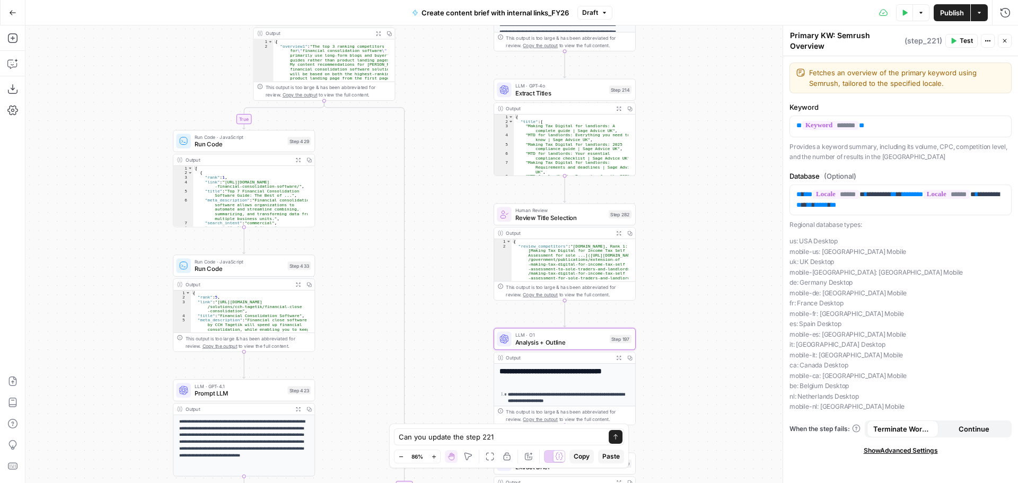
drag, startPoint x: 699, startPoint y: 336, endPoint x: 704, endPoint y: 127, distance: 209.0
click at [705, 397] on div "true false true true false true true true false true false true false true fals…" at bounding box center [521, 254] width 993 height 458
click at [704, 314] on div "true false true true false true true true false true false true false true fals…" at bounding box center [521, 254] width 993 height 458
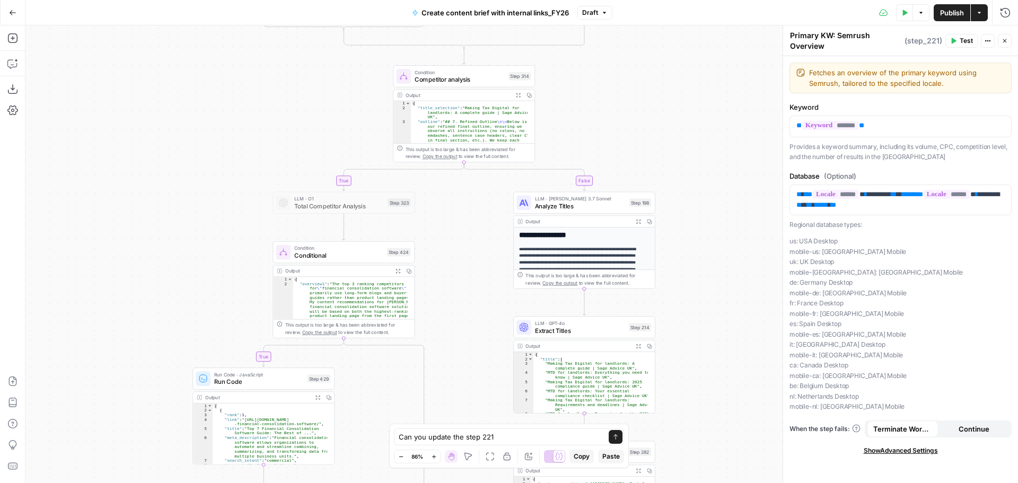
click at [704, 127] on div "true false true true false true true true false true false true false true fals…" at bounding box center [521, 254] width 993 height 458
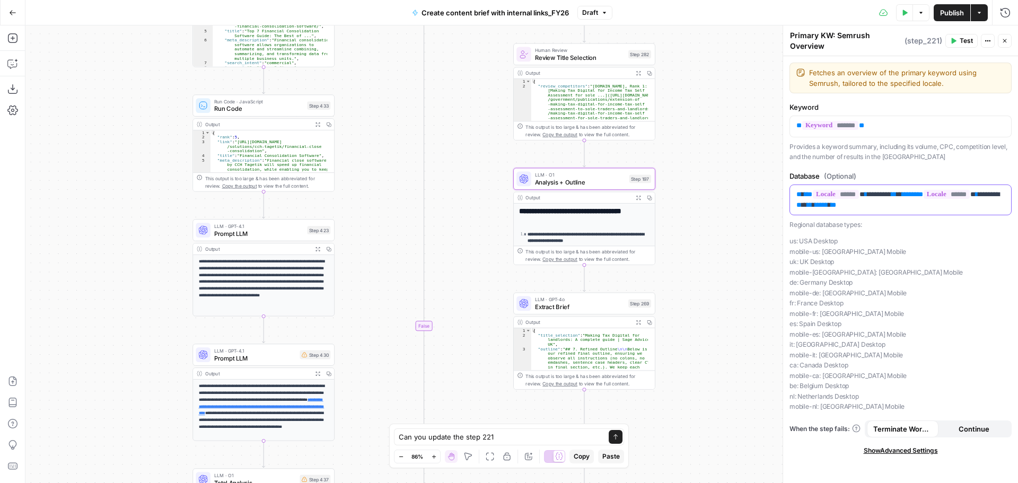
drag, startPoint x: 917, startPoint y: 206, endPoint x: 895, endPoint y: 206, distance: 22.8
click at [917, 206] on p "** ** ****** ** ******* ** ** ** ***** ****** ** ******* ** ** ** ***** **" at bounding box center [900, 199] width 208 height 21
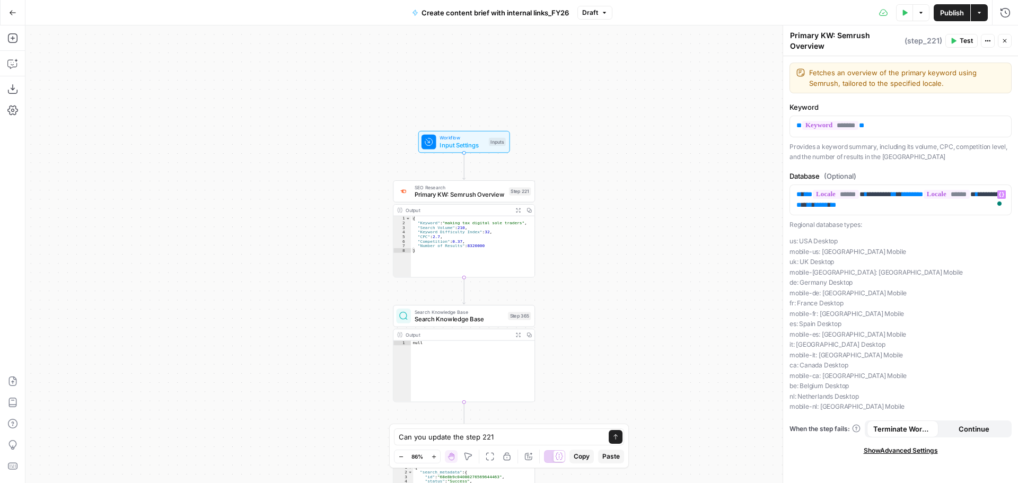
click at [881, 448] on span "Show Advanced Settings" at bounding box center [901, 451] width 74 height 10
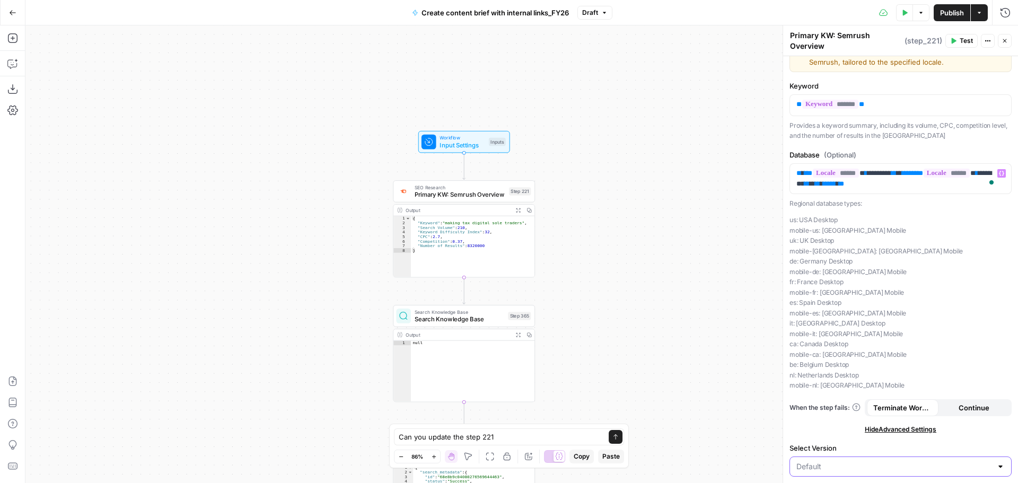
click at [849, 470] on input "Select Version" at bounding box center [894, 466] width 196 height 11
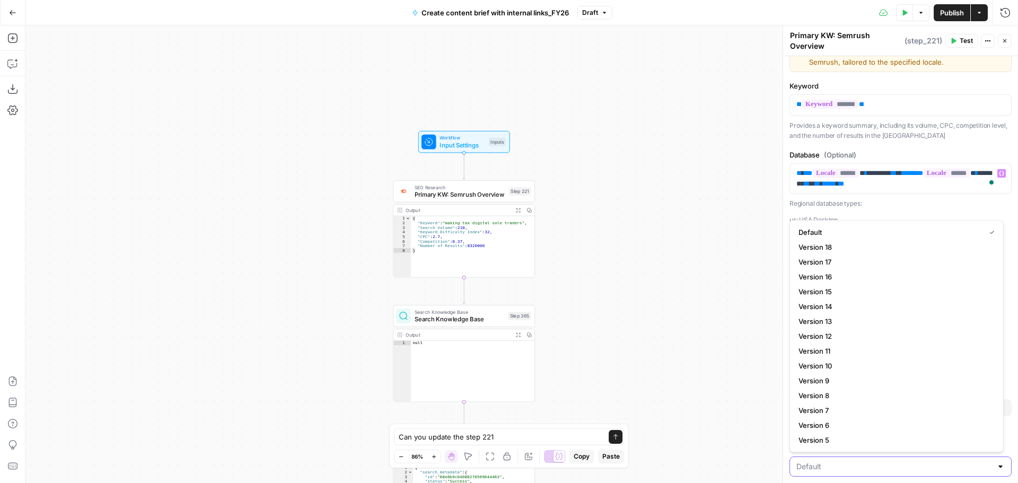
click at [849, 470] on input "Select Version" at bounding box center [894, 466] width 196 height 11
click at [688, 244] on div "true false true true false true true true false true false true false true fals…" at bounding box center [521, 254] width 993 height 458
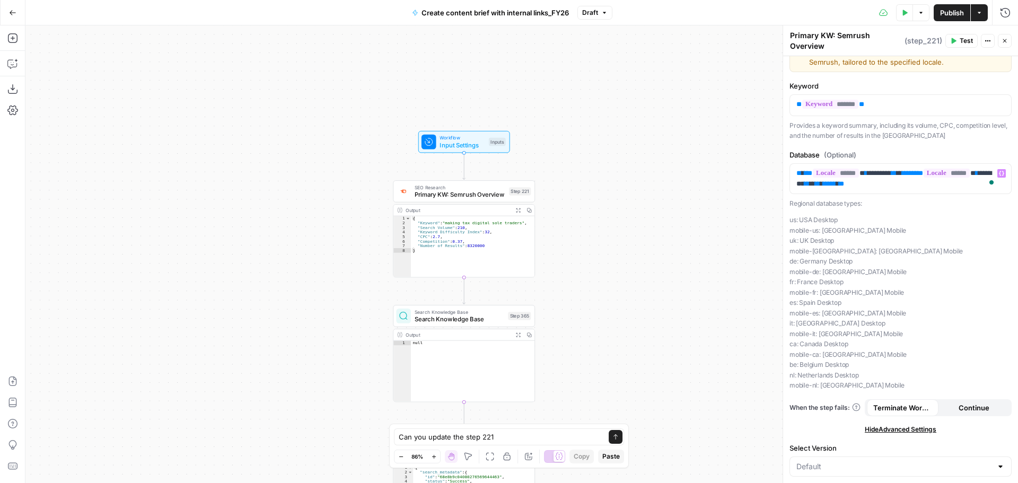
click at [825, 472] on div at bounding box center [901, 467] width 222 height 20
click at [713, 378] on div "true false true true false true true true false true false true false true fals…" at bounding box center [521, 254] width 993 height 458
type input "Default"
click at [913, 187] on p "** ** ****** ** ******* ** ** ** ***** ****** ** ******* ** ** ** ***** **" at bounding box center [896, 178] width 200 height 21
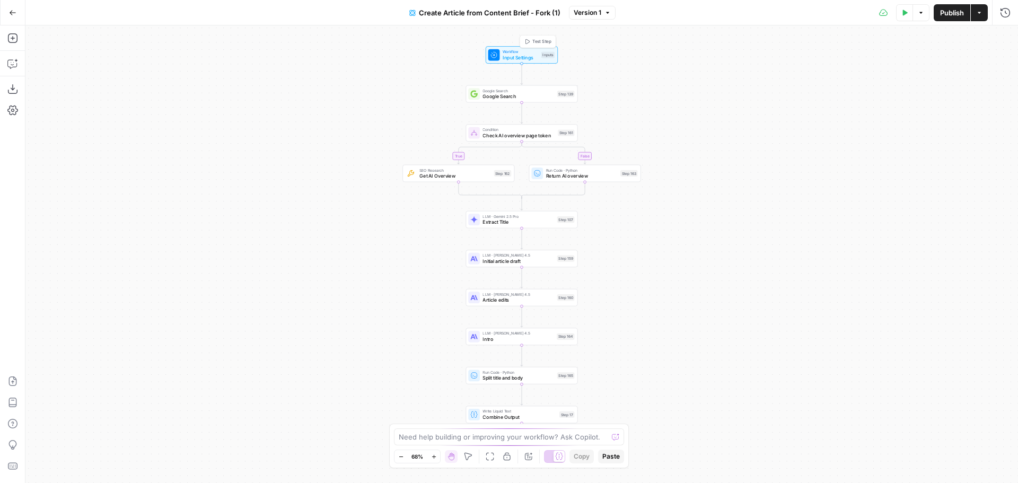
click at [519, 57] on span "Input Settings" at bounding box center [521, 57] width 36 height 7
click at [866, 87] on Kit "Brand Kit" at bounding box center [906, 85] width 192 height 11
click at [965, 83] on Kit "Brand Kit" at bounding box center [906, 85] width 192 height 11
click at [513, 442] on textarea at bounding box center [503, 437] width 209 height 11
type textarea "How does this workflow use the analysis input?"
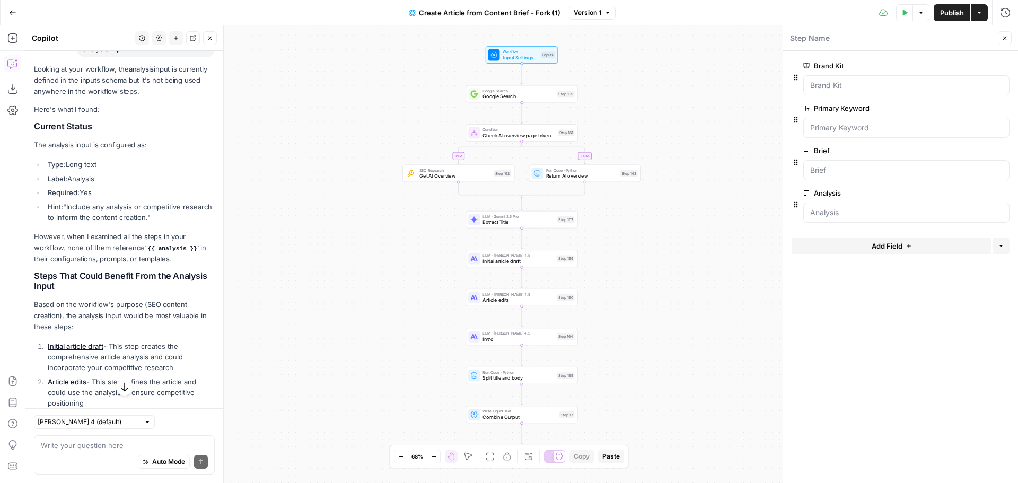
scroll to position [53, 0]
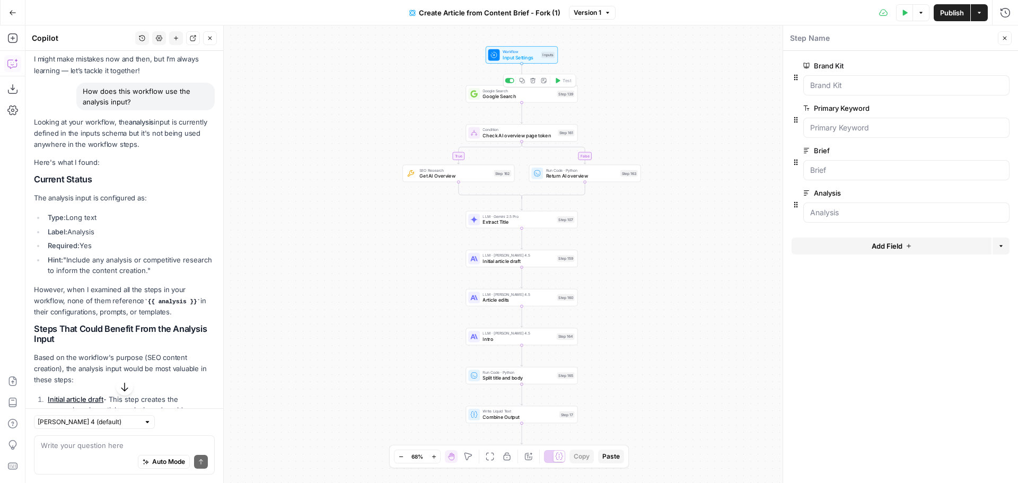
click at [529, 98] on span "Google Search" at bounding box center [519, 96] width 72 height 7
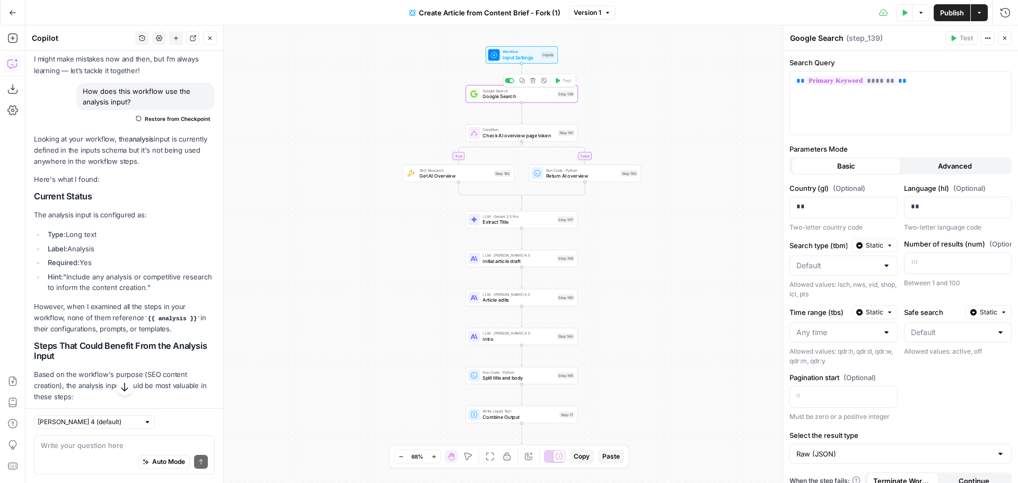
type textarea "Google Search"
click at [816, 209] on p "**" at bounding box center [832, 207] width 73 height 11
click at [503, 55] on span "Input Settings" at bounding box center [521, 57] width 36 height 7
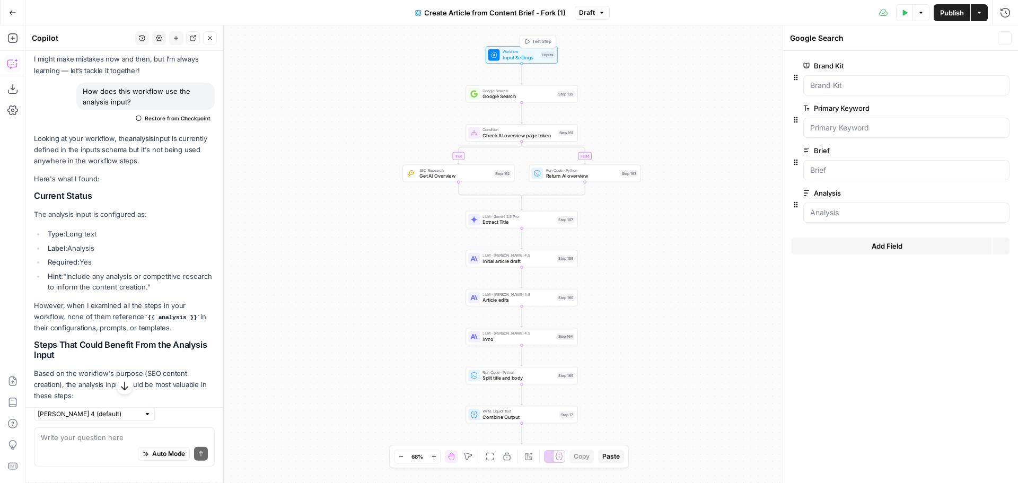
type textarea "Inputs"
click at [843, 246] on button "Add Field" at bounding box center [892, 246] width 200 height 17
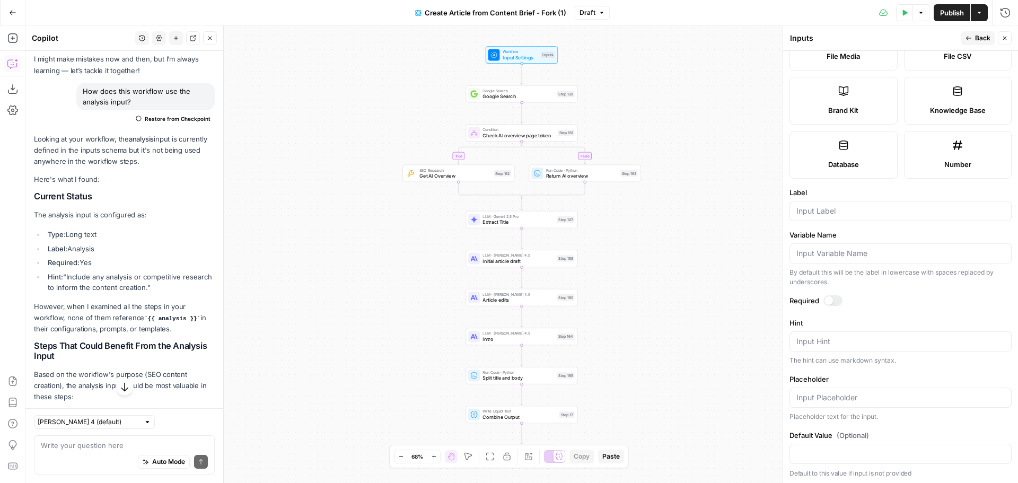
scroll to position [212, 0]
click at [825, 213] on input "Label" at bounding box center [900, 209] width 208 height 11
type input "Market"
click at [848, 392] on input "Placeholder" at bounding box center [900, 396] width 208 height 11
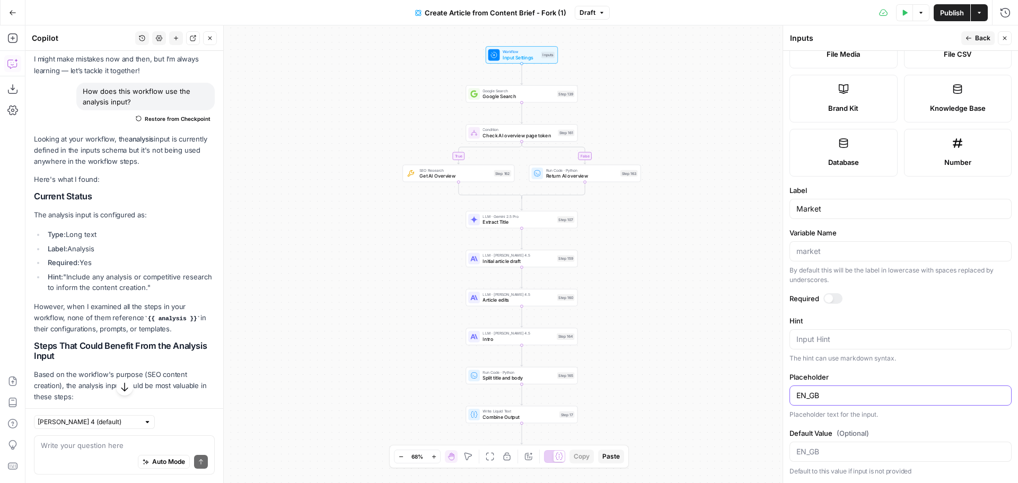
type input "EN_GB"
click at [825, 450] on input "Default Value (Optional)" at bounding box center [900, 451] width 208 height 11
click at [831, 301] on div at bounding box center [829, 298] width 8 height 8
click at [761, 312] on div "true false Workflow Input Settings Inputs Google Search Google Search Step 139 …" at bounding box center [521, 254] width 993 height 458
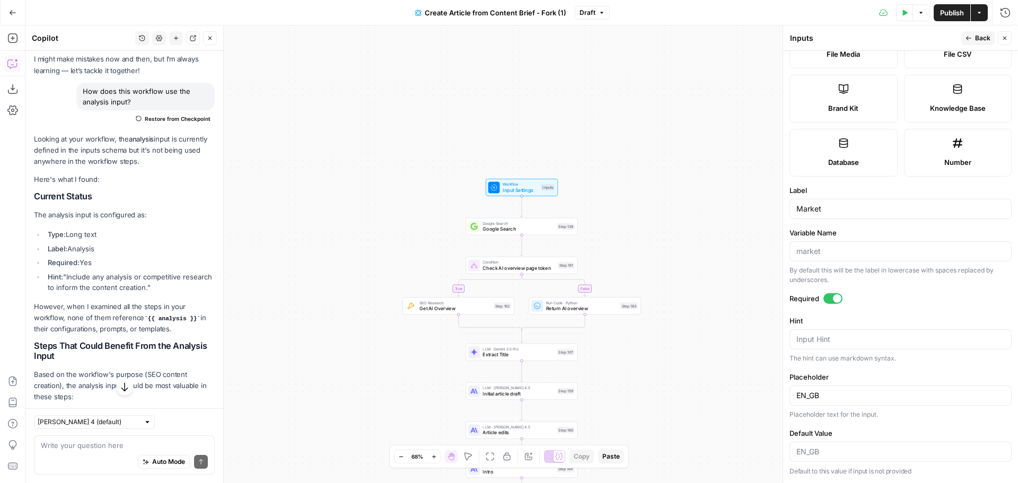
click at [977, 36] on span "Back" at bounding box center [982, 38] width 15 height 10
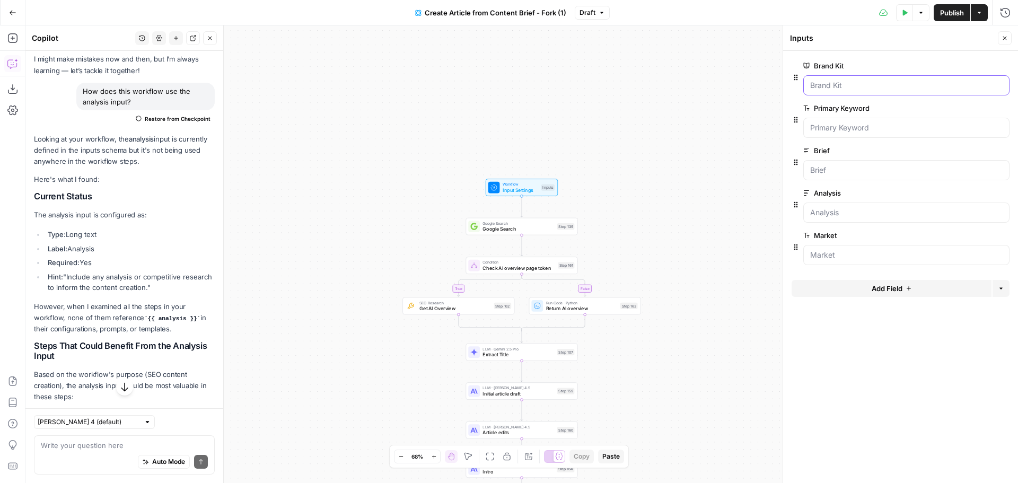
click at [844, 84] on Kit "Brand Kit" at bounding box center [906, 85] width 192 height 11
click at [843, 256] on input "Market" at bounding box center [906, 255] width 192 height 11
click at [528, 228] on span "Google Search" at bounding box center [519, 228] width 72 height 7
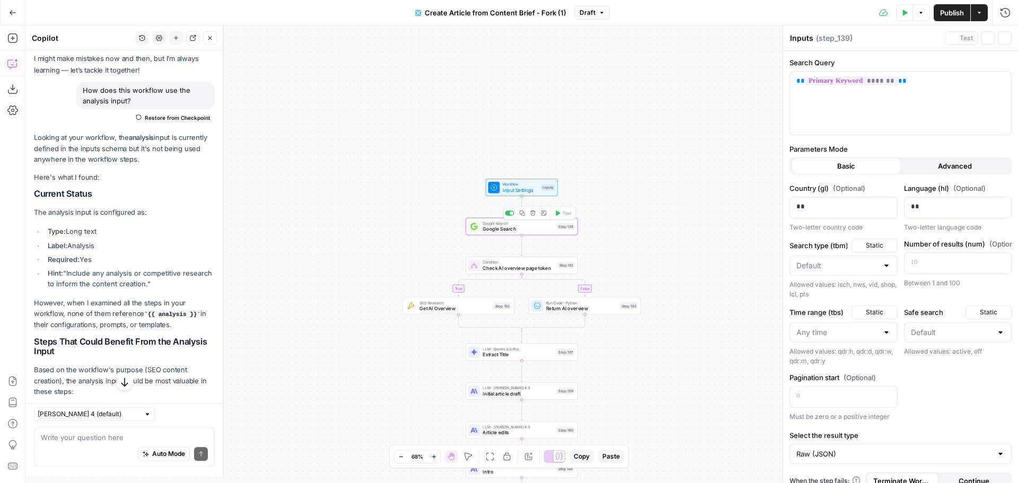
type textarea "Google Search"
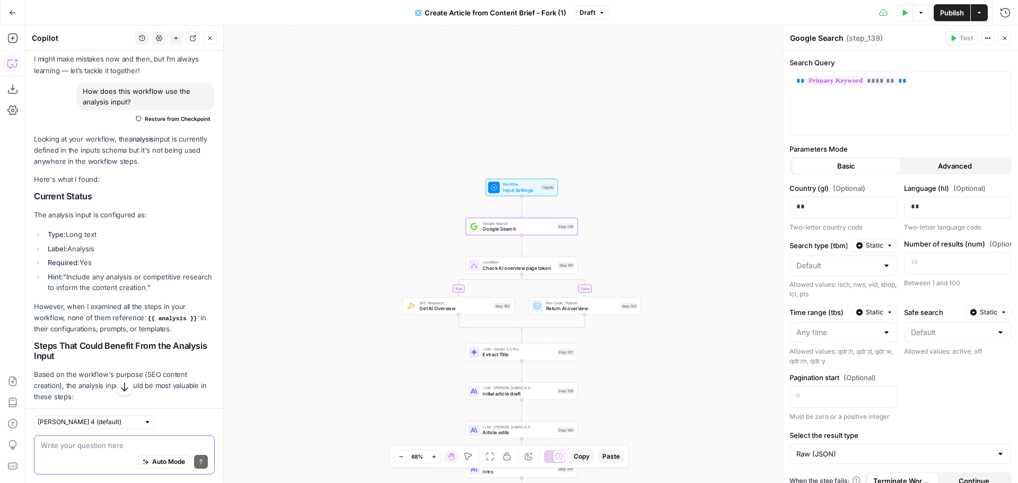
click at [141, 446] on textarea at bounding box center [124, 445] width 167 height 11
type textarea "Can you update the"
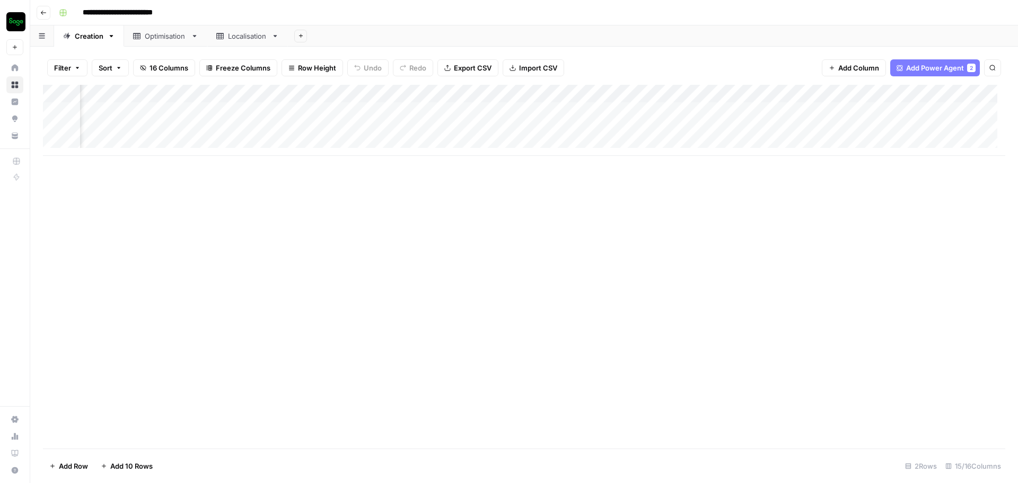
click at [741, 133] on div "Add Column" at bounding box center [524, 120] width 962 height 71
click at [747, 129] on div "Add Column" at bounding box center [524, 120] width 962 height 71
click at [469, 128] on div "Add Column" at bounding box center [524, 120] width 962 height 71
click at [464, 130] on div "Add Column" at bounding box center [524, 120] width 962 height 71
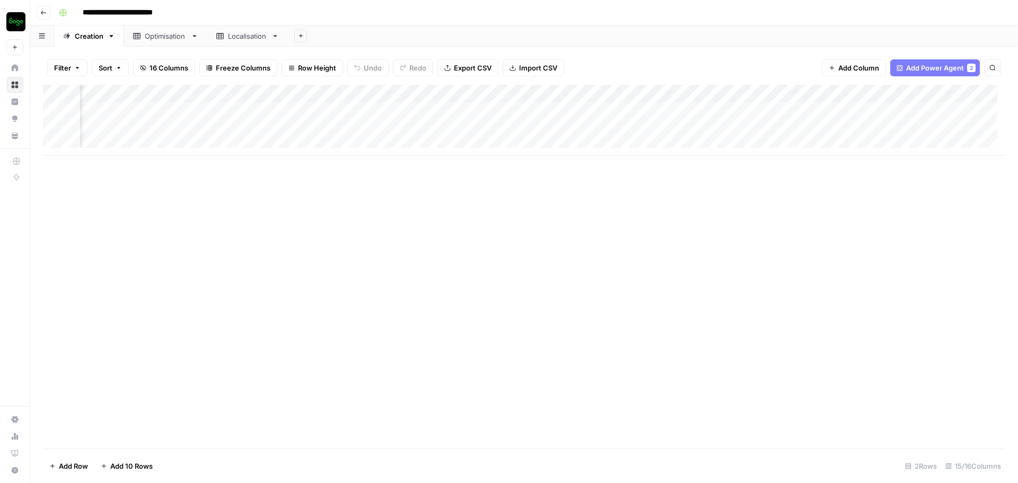
click at [464, 130] on div "Add Column" at bounding box center [524, 120] width 962 height 71
click at [443, 187] on button "TOFU" at bounding box center [433, 189] width 28 height 13
click at [138, 146] on div "Add Column" at bounding box center [524, 120] width 962 height 71
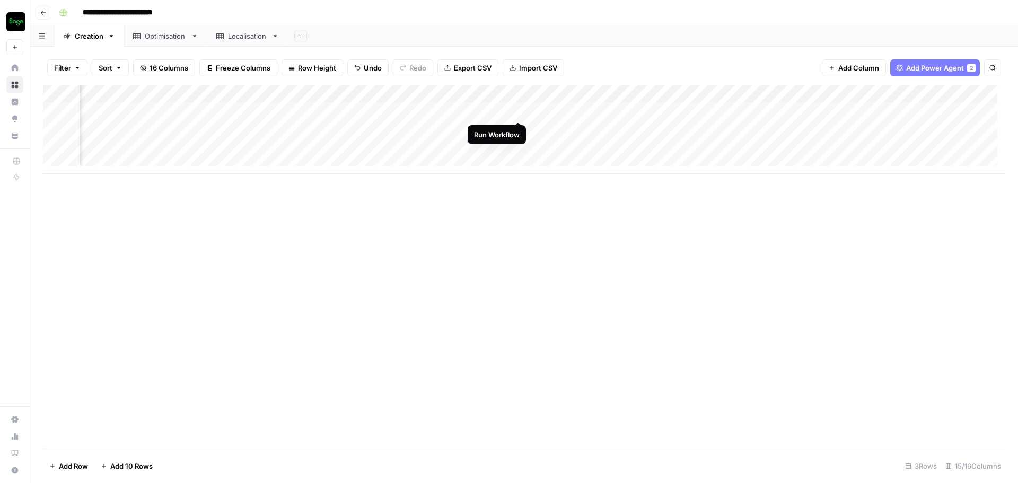
click at [516, 109] on div "Add Column" at bounding box center [524, 129] width 962 height 89
click at [408, 112] on div "Add Column" at bounding box center [524, 129] width 962 height 89
click at [821, 92] on div "Add Column" at bounding box center [524, 129] width 962 height 89
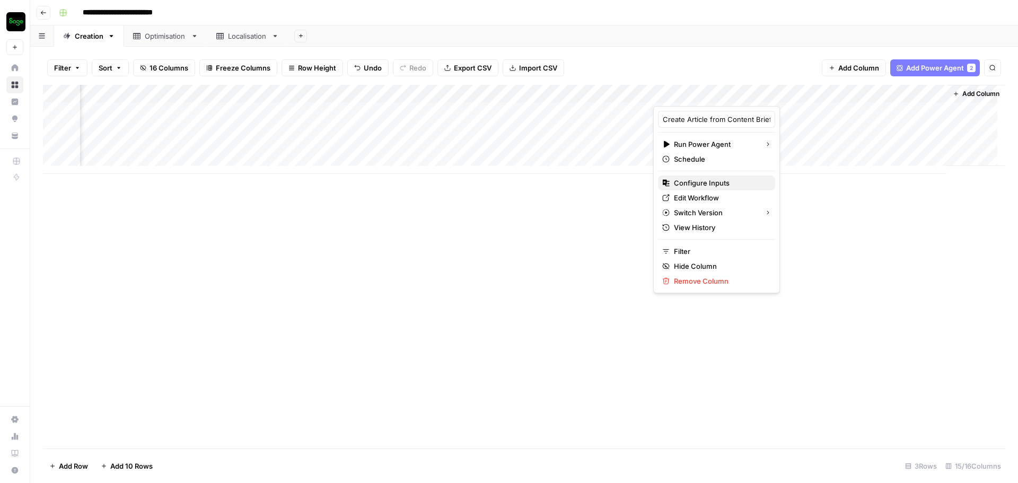
click at [720, 181] on span "Configure Inputs" at bounding box center [720, 183] width 93 height 11
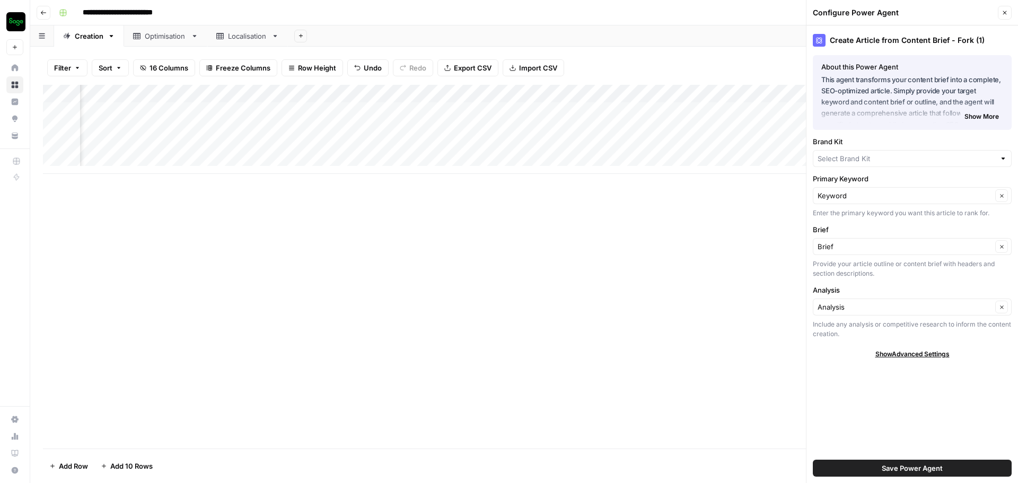
type input "Sage - GB"
click at [618, 112] on div "Add Column" at bounding box center [524, 129] width 962 height 89
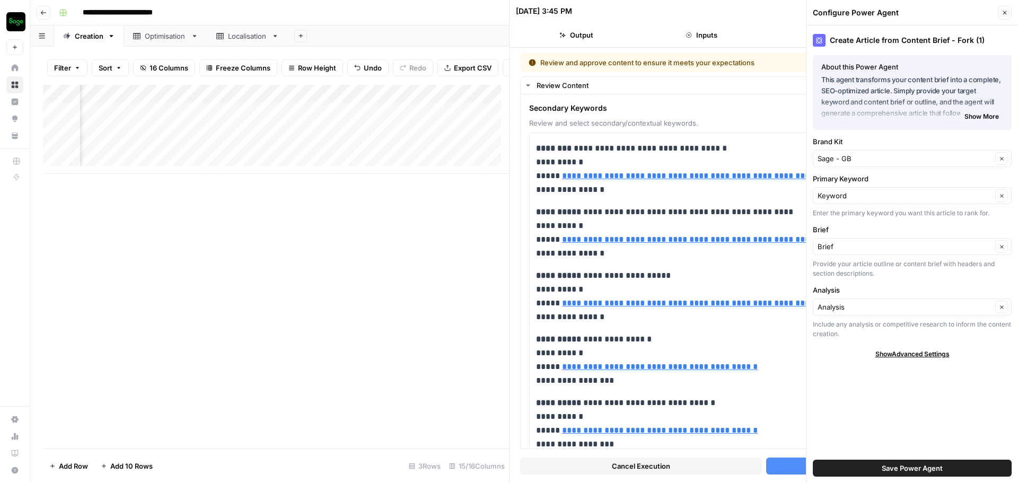
click at [1006, 17] on button "Close" at bounding box center [1005, 13] width 14 height 14
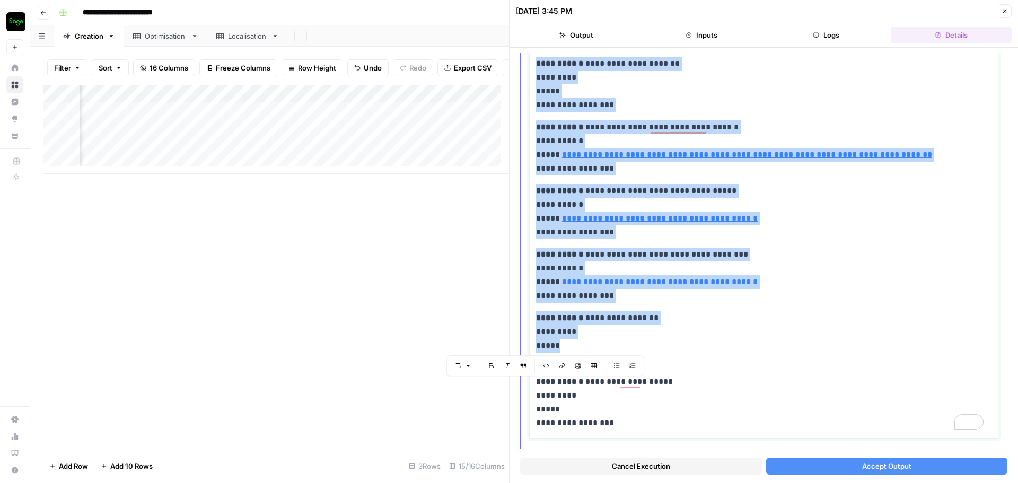
scroll to position [901, 0]
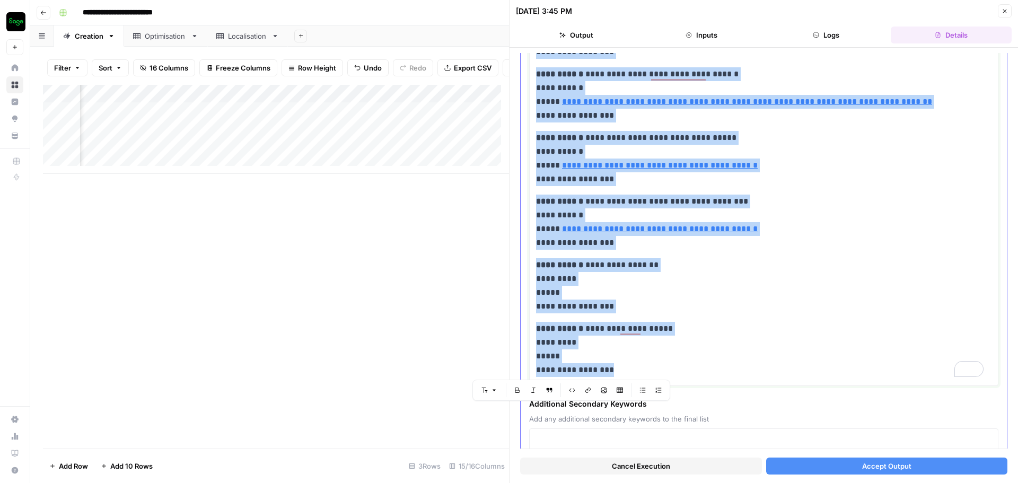
drag, startPoint x: 538, startPoint y: 231, endPoint x: 743, endPoint y: 372, distance: 249.0
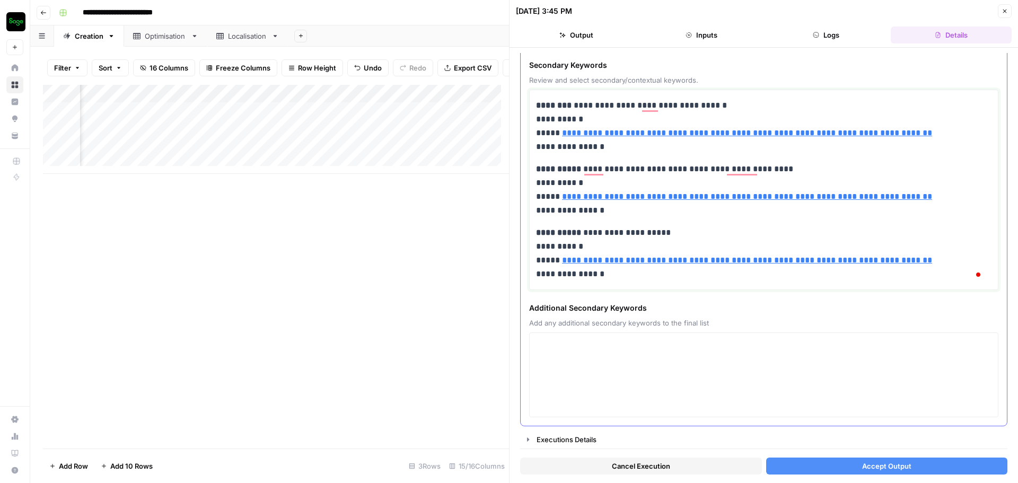
scroll to position [51, 0]
click at [829, 462] on button "Accept Output" at bounding box center [887, 466] width 242 height 17
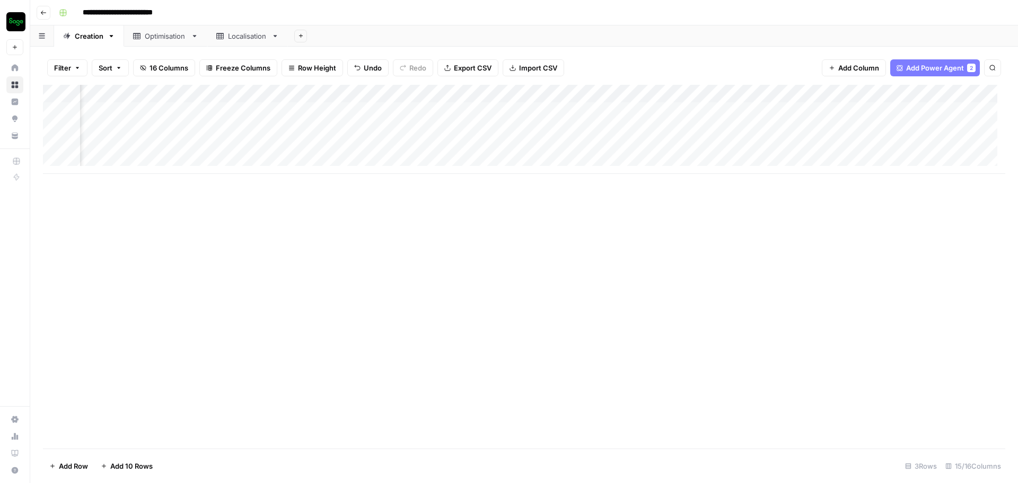
scroll to position [0, 713]
click at [813, 113] on div "Add Column" at bounding box center [524, 129] width 962 height 89
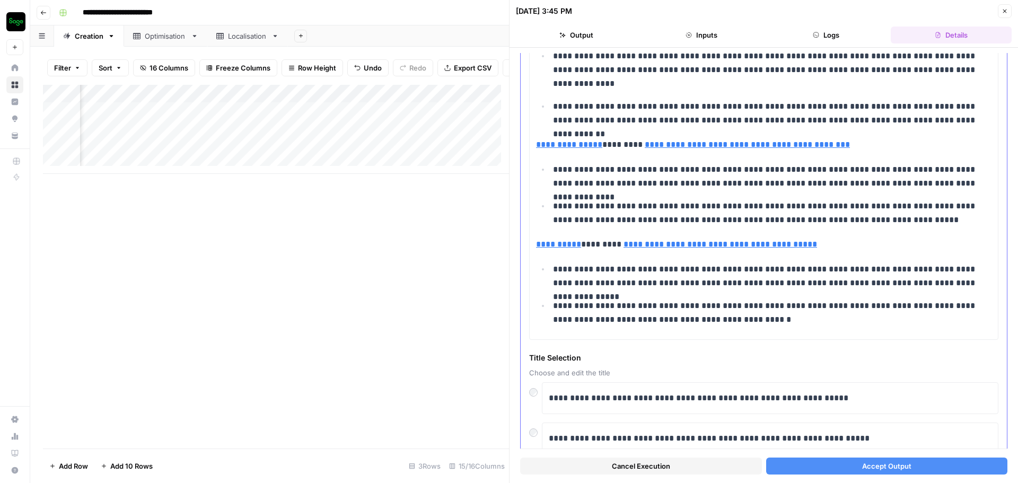
scroll to position [159, 0]
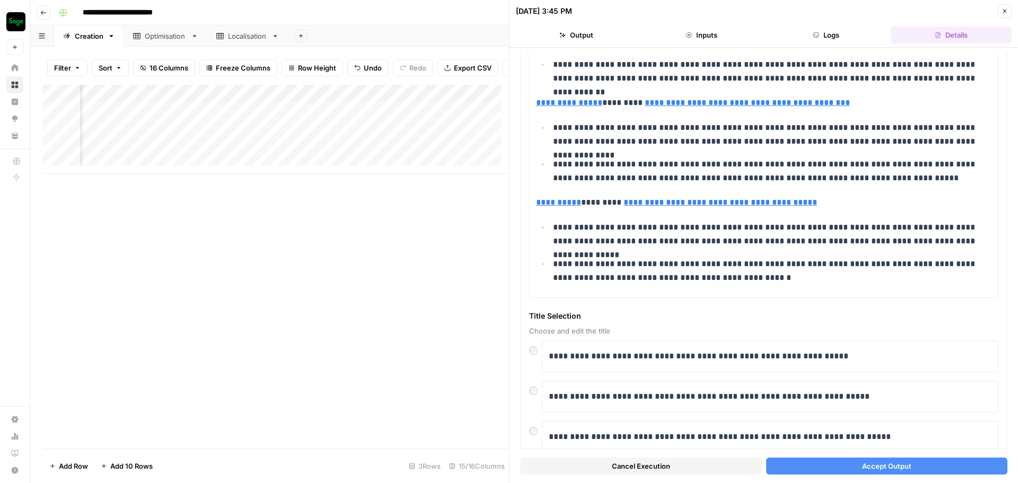
drag, startPoint x: 796, startPoint y: 462, endPoint x: 46, endPoint y: 235, distance: 784.4
click at [796, 462] on button "Accept Output" at bounding box center [887, 466] width 242 height 17
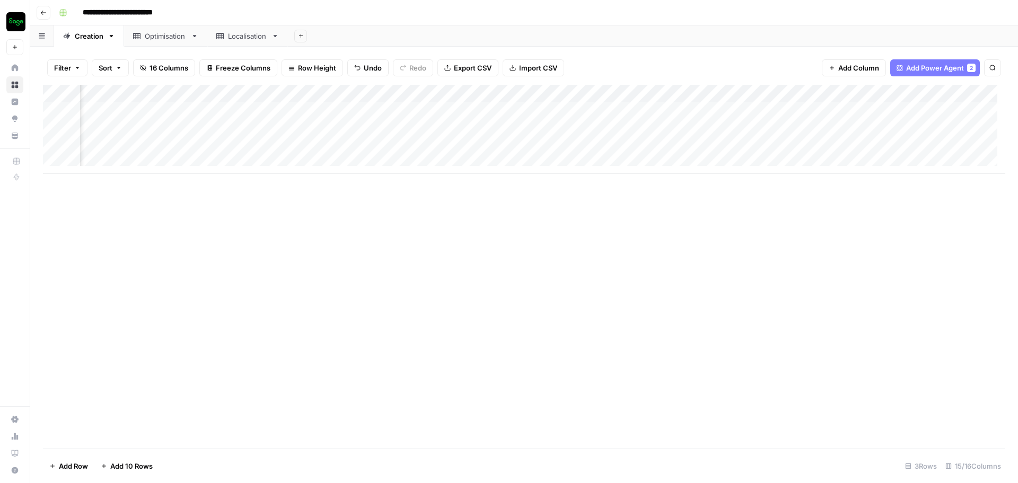
scroll to position [0, 842]
click at [671, 129] on div "Add Column" at bounding box center [524, 129] width 962 height 89
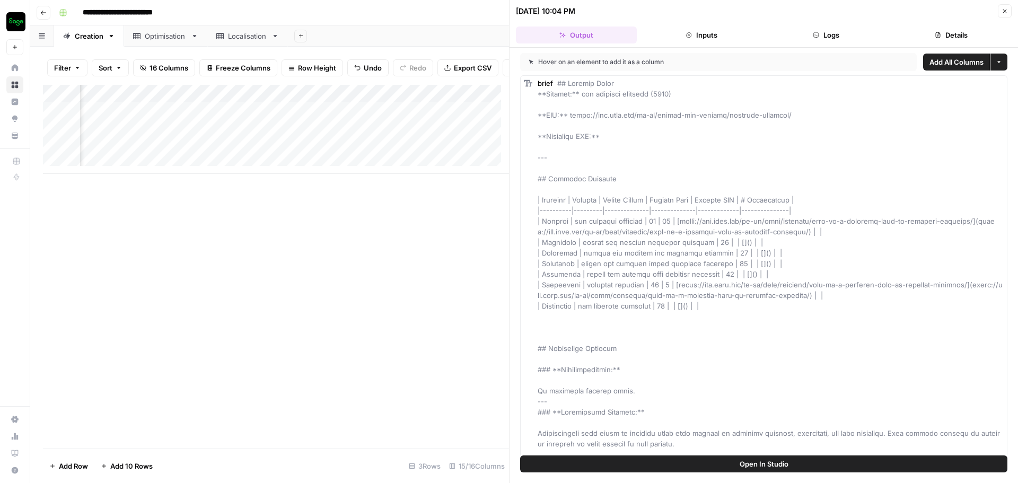
click at [1004, 14] on button "Close" at bounding box center [1005, 11] width 14 height 14
